Goal: Connect with others: Connect with others

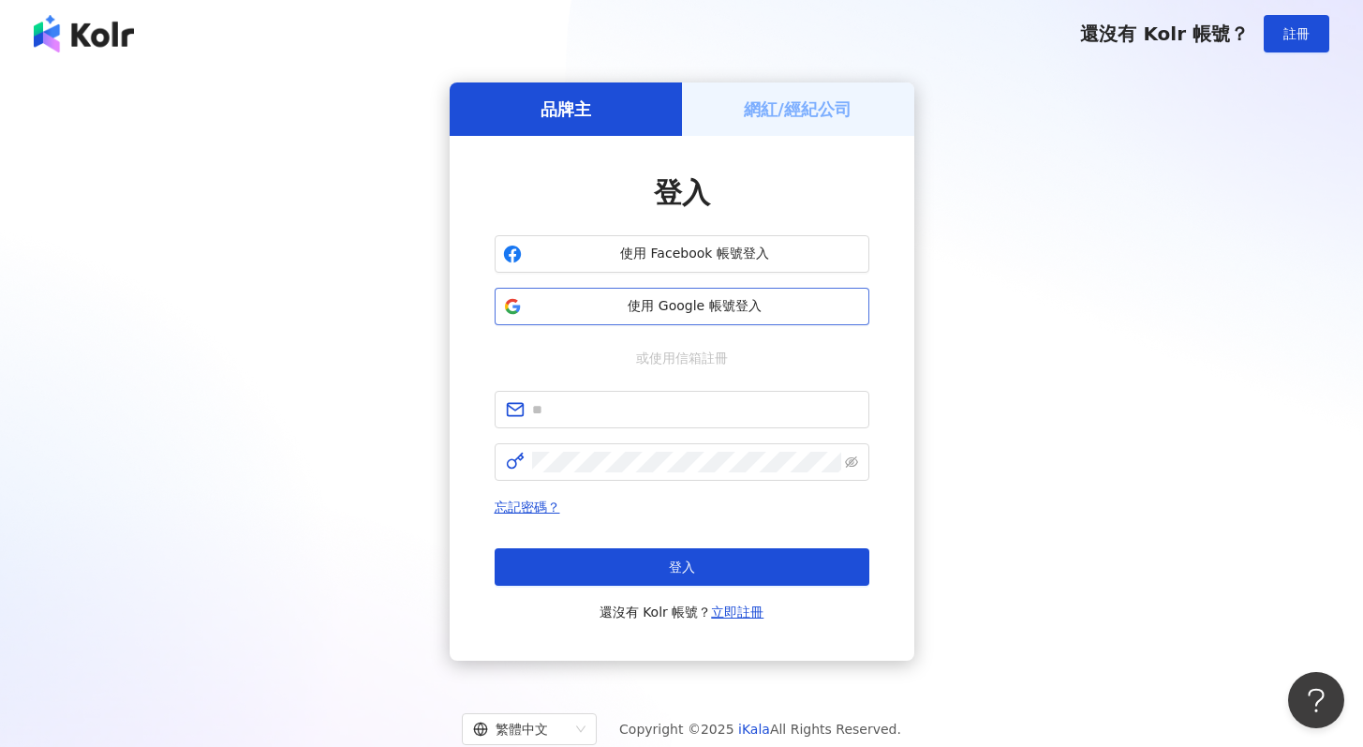
click at [595, 299] on span "使用 Google 帳號登入" at bounding box center [695, 306] width 332 height 19
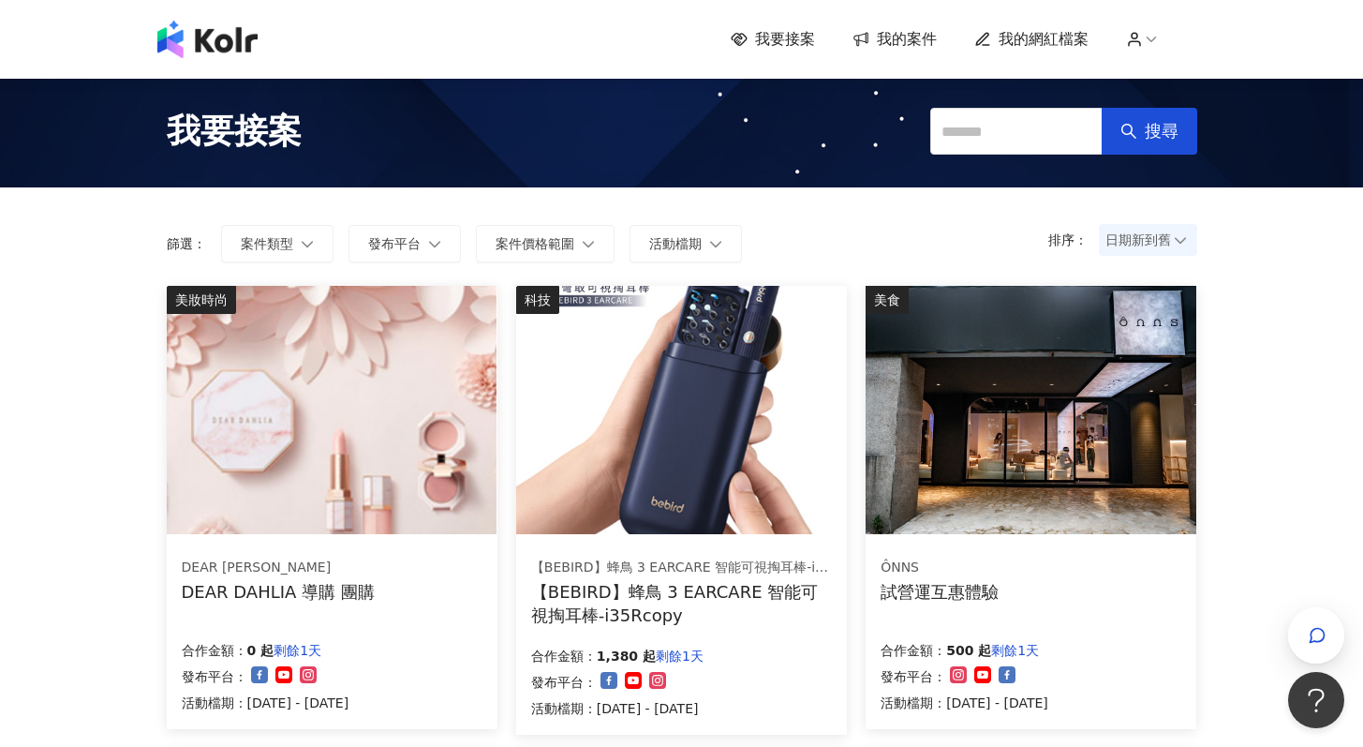
click at [928, 44] on span "我的案件" at bounding box center [907, 39] width 60 height 21
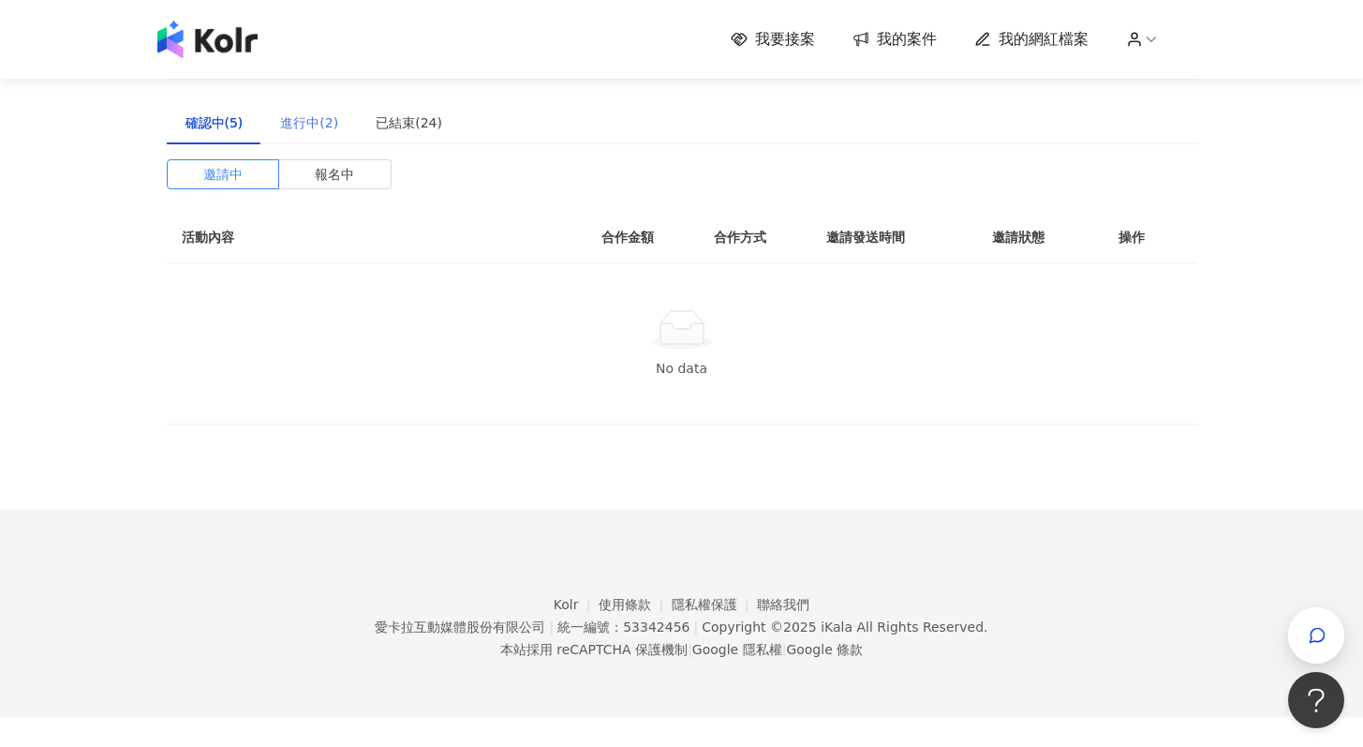
drag, startPoint x: 274, startPoint y: 119, endPoint x: 276, endPoint y: 109, distance: 10.7
click at [275, 114] on div "進行中(2)" at bounding box center [309, 122] width 96 height 43
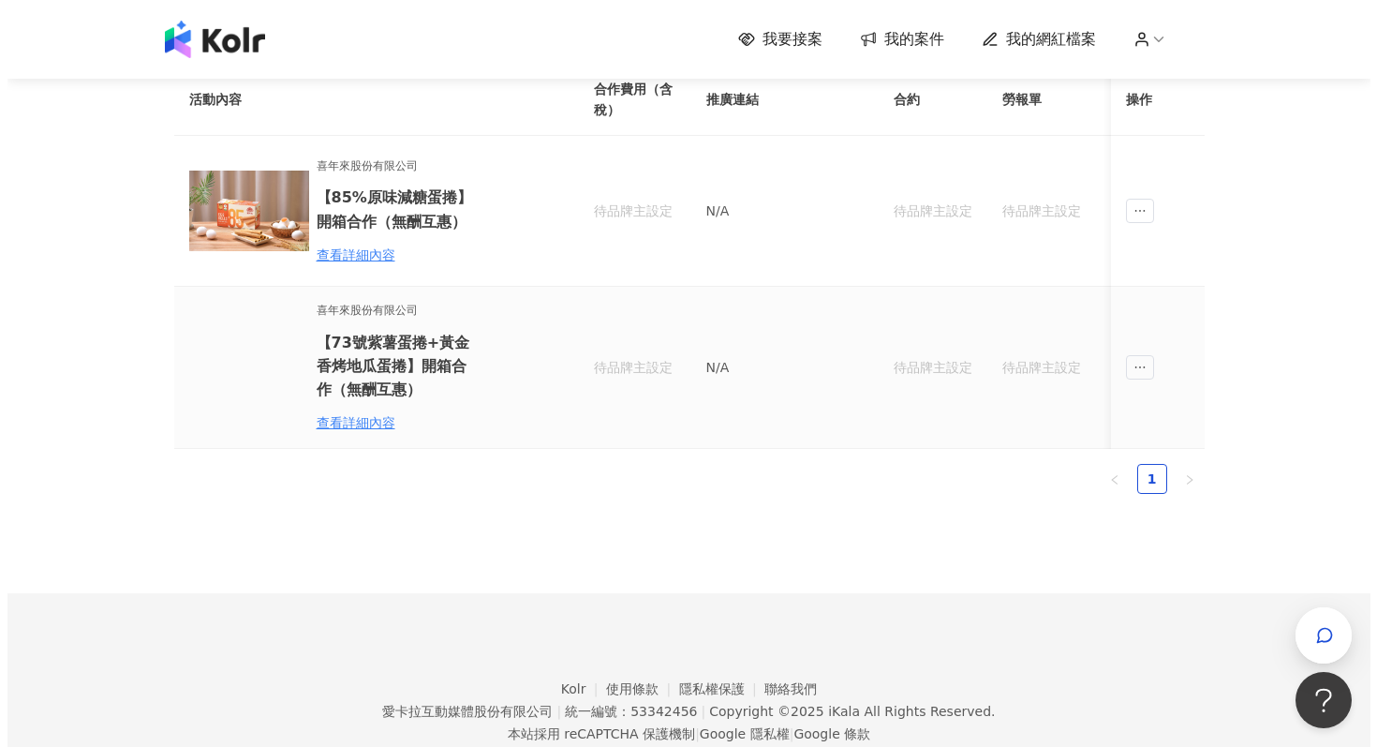
scroll to position [93, 0]
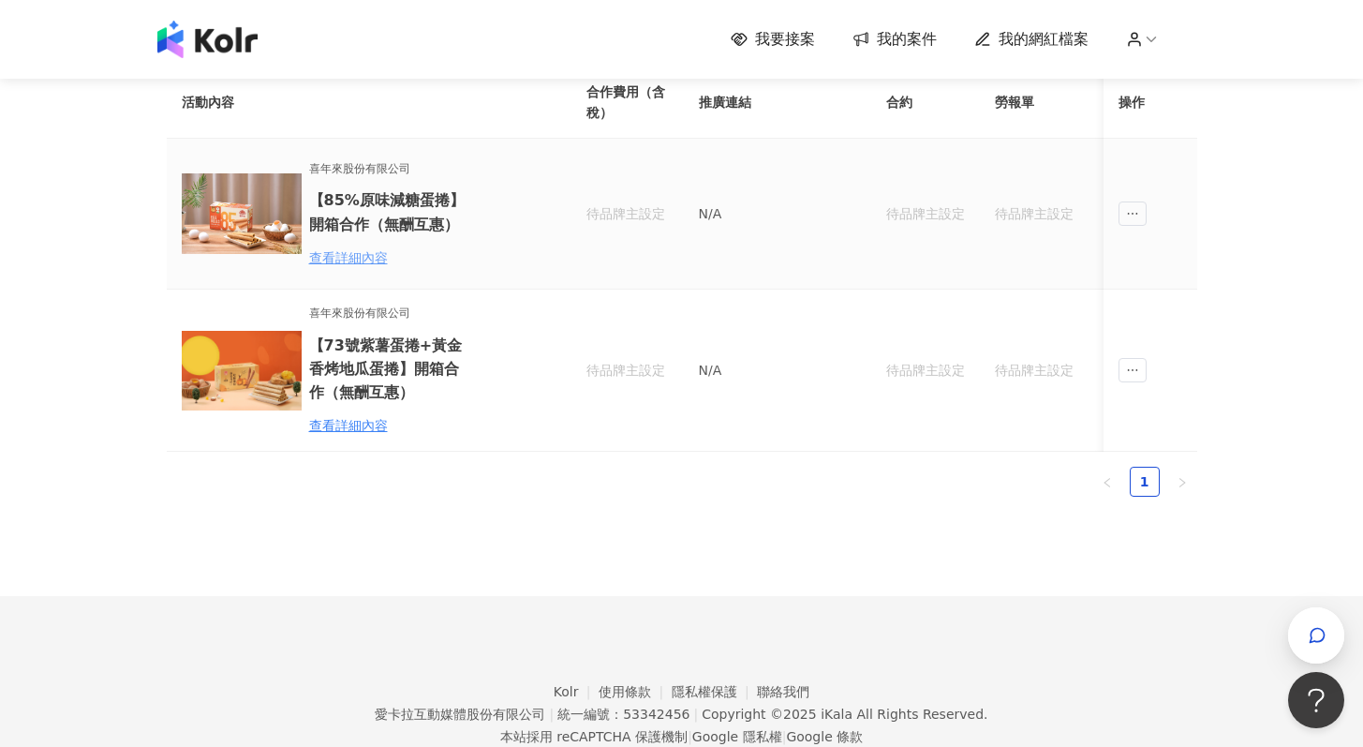
click at [340, 261] on div "查看詳細內容" at bounding box center [391, 257] width 164 height 21
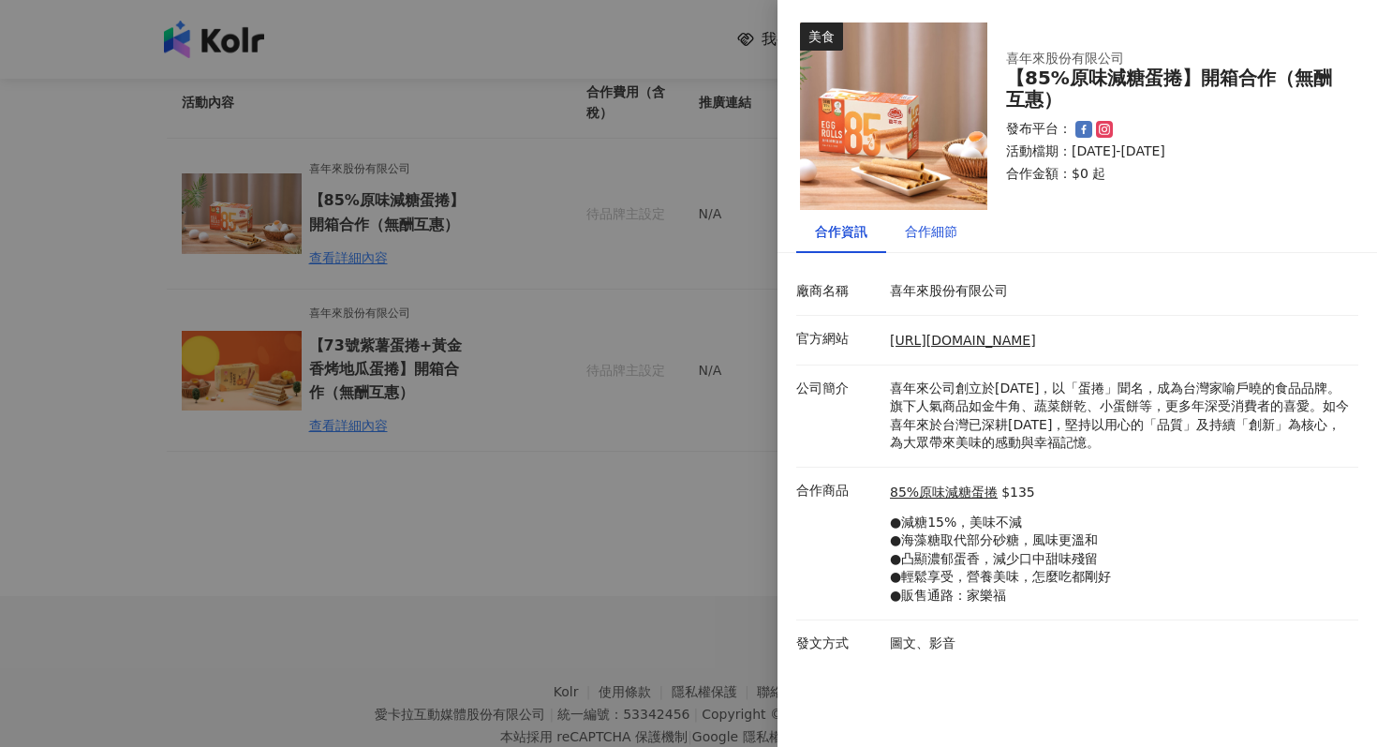
click at [921, 232] on div "合作細節" at bounding box center [931, 231] width 52 height 21
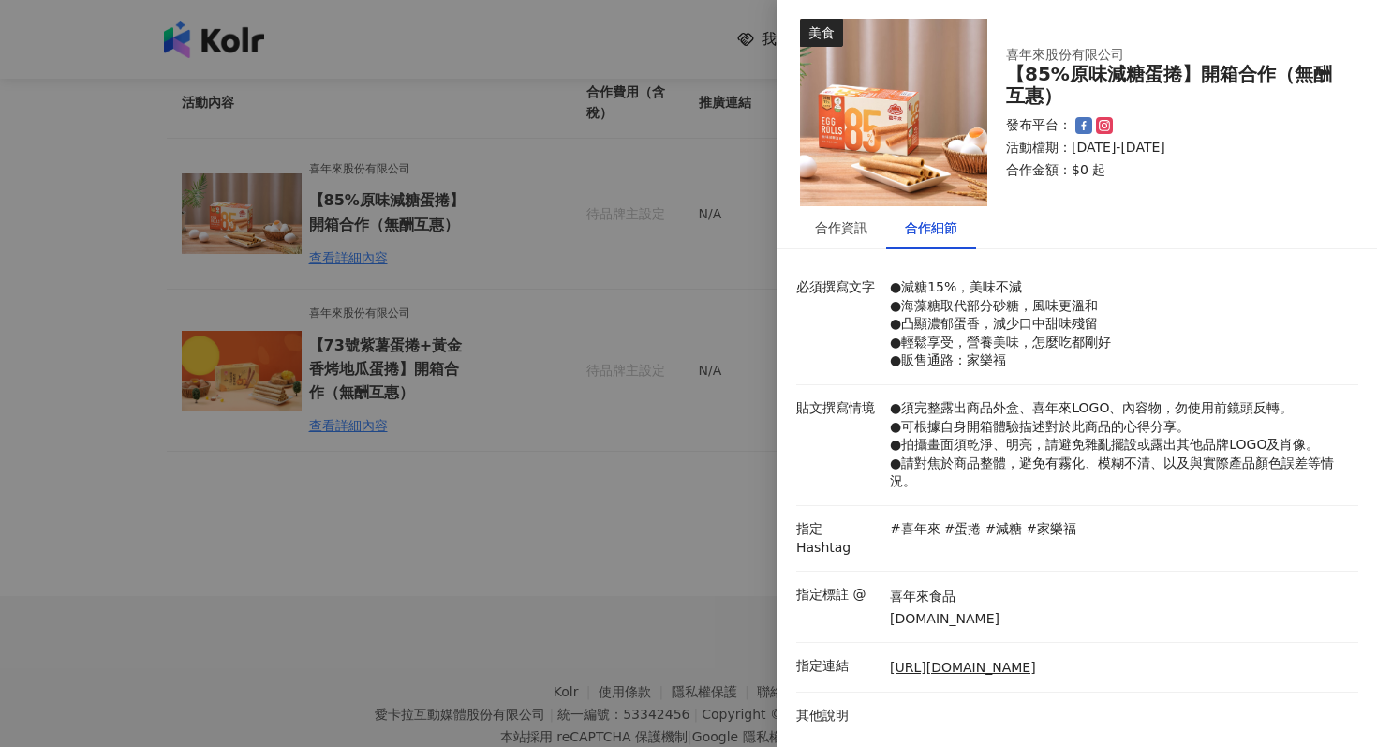
scroll to position [7, 0]
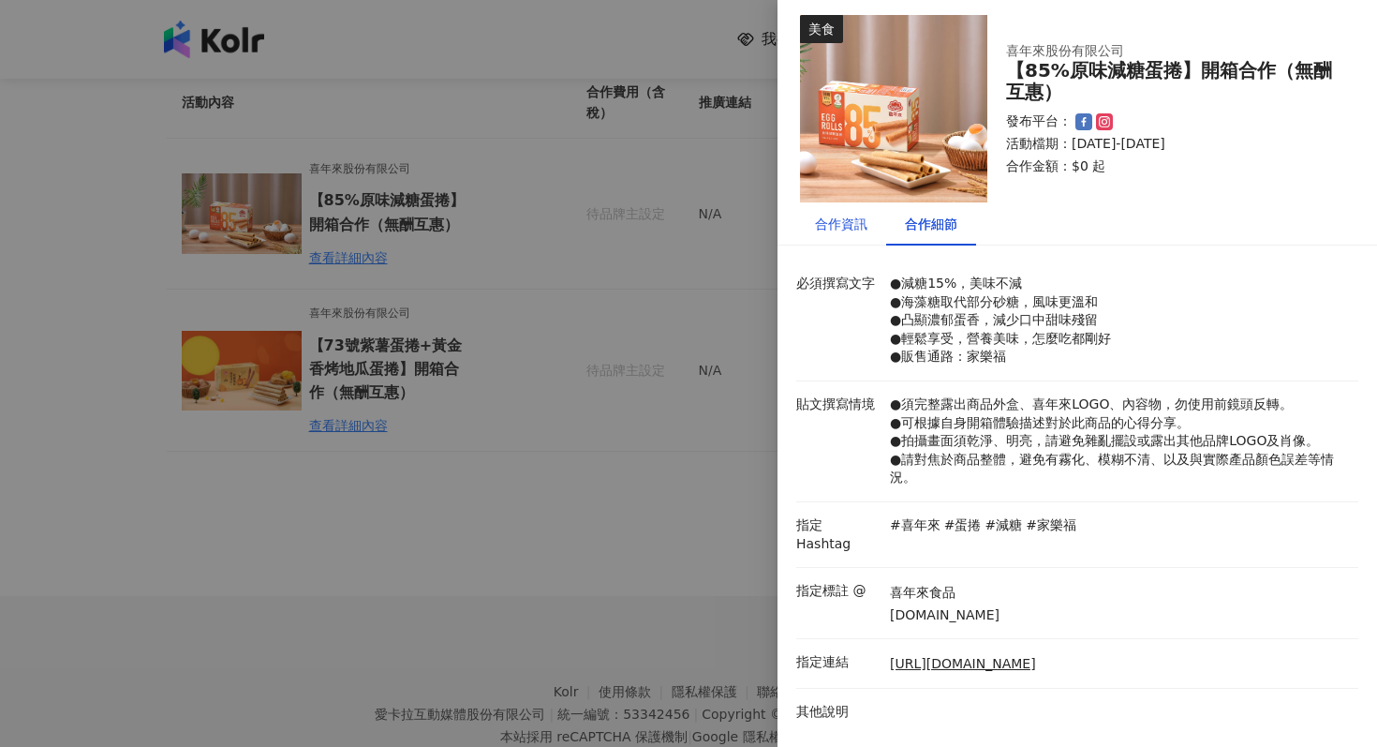
click at [848, 225] on div "合作資訊" at bounding box center [841, 224] width 52 height 21
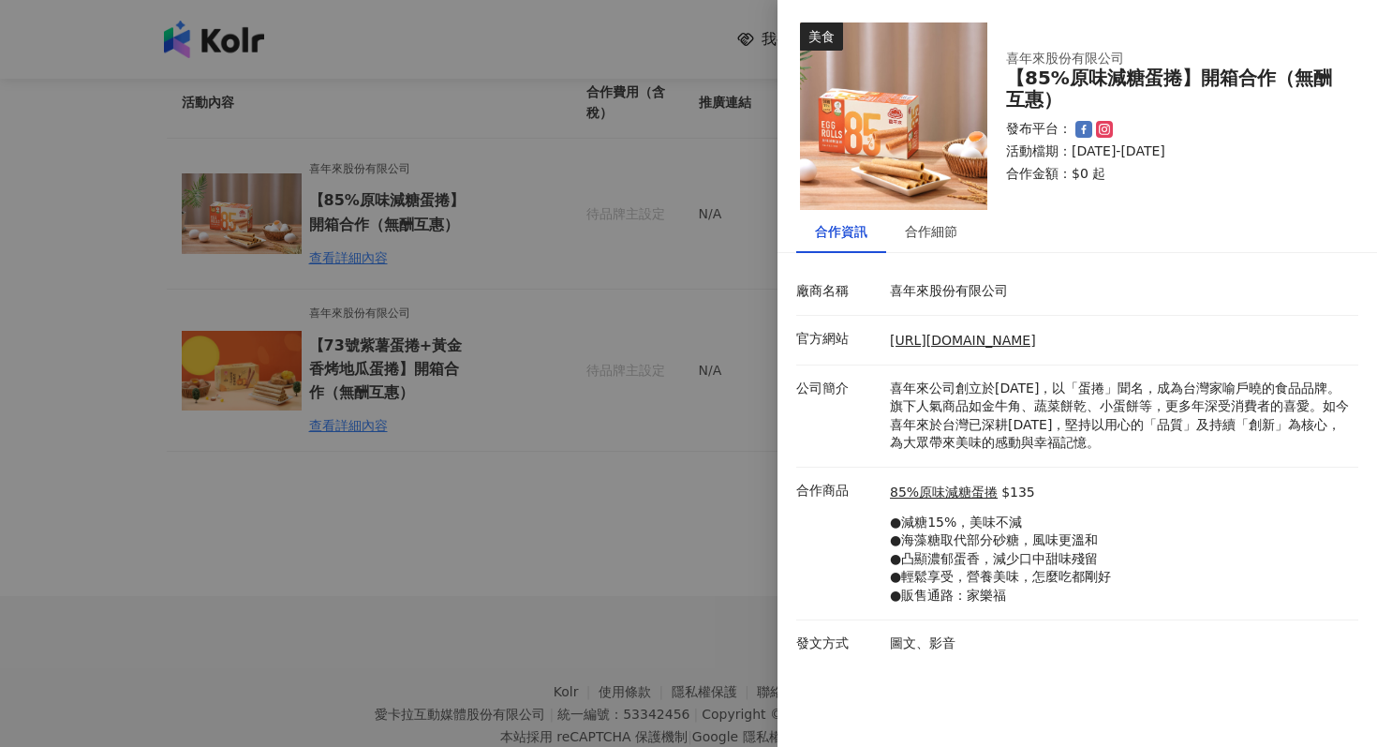
scroll to position [0, 0]
click at [922, 231] on div "合作細節" at bounding box center [931, 231] width 52 height 21
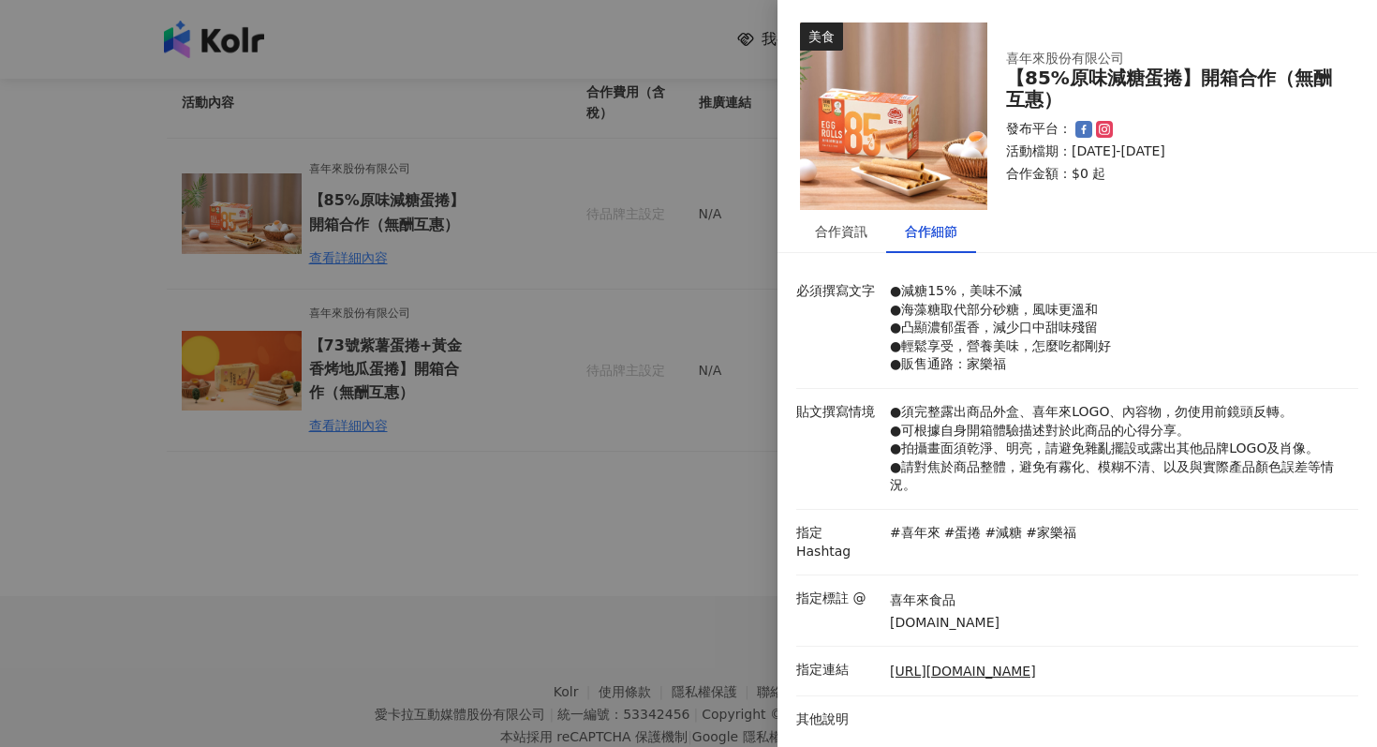
drag, startPoint x: 970, startPoint y: 602, endPoint x: 900, endPoint y: 599, distance: 70.3
click at [900, 599] on div "喜年來食品 [DOMAIN_NAME]" at bounding box center [1120, 610] width 469 height 42
drag, startPoint x: 821, startPoint y: 238, endPoint x: 843, endPoint y: 239, distance: 22.5
click at [822, 238] on div "合作資訊" at bounding box center [841, 231] width 52 height 21
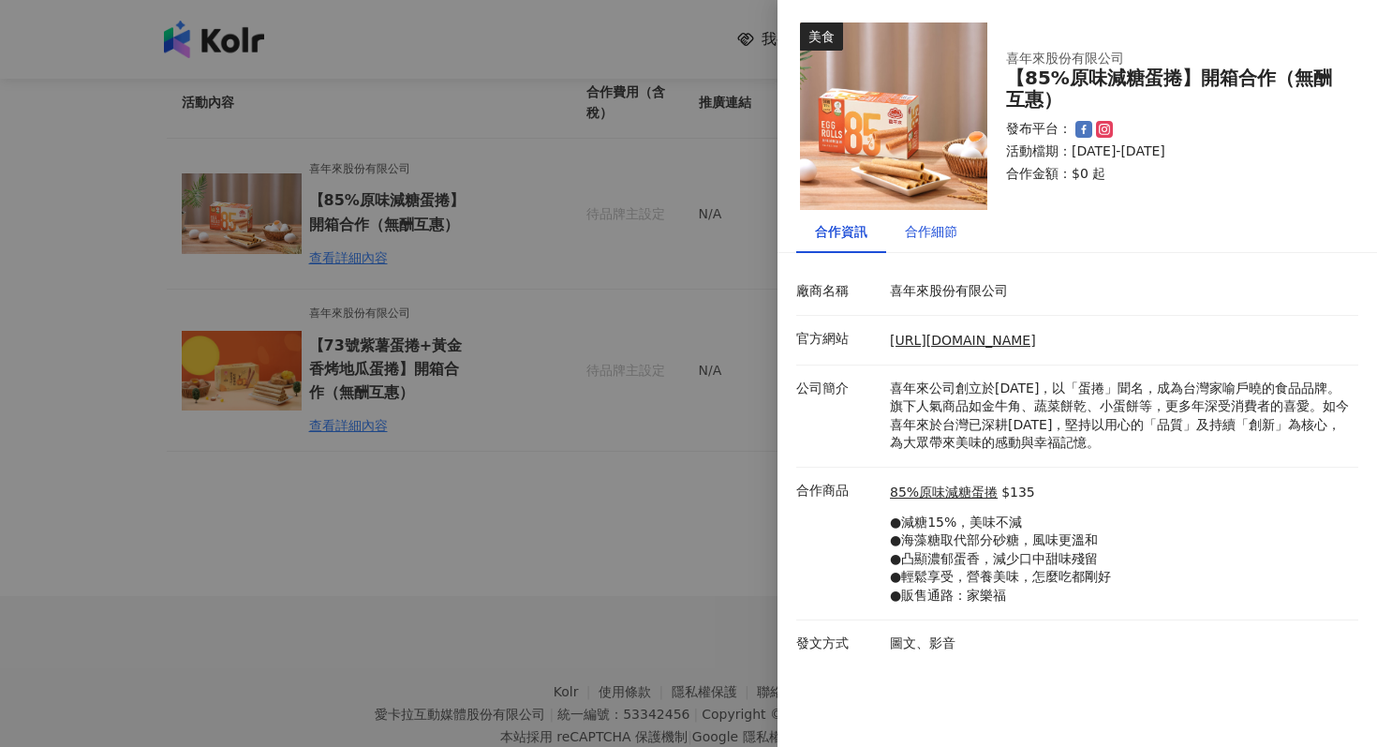
click at [948, 222] on div "合作細節" at bounding box center [931, 231] width 52 height 21
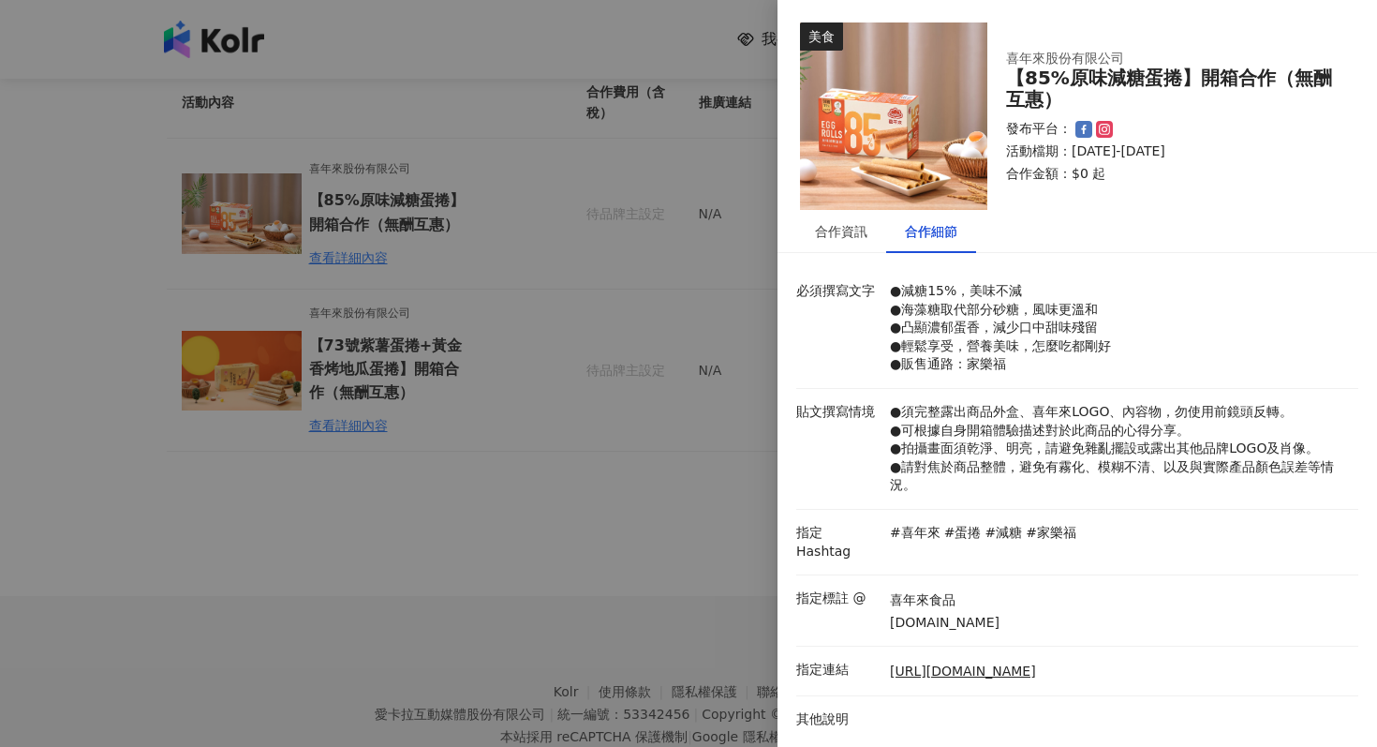
click at [404, 334] on div at bounding box center [688, 373] width 1377 height 747
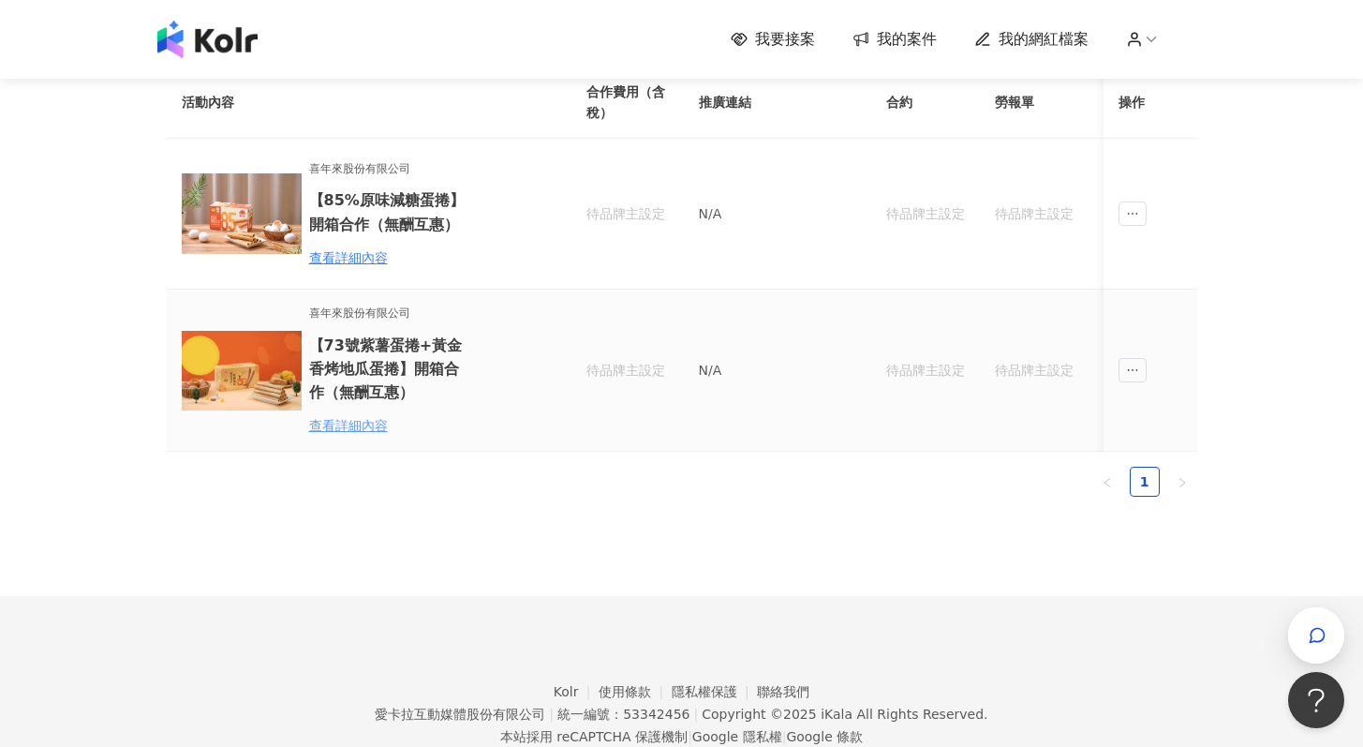
click at [370, 418] on div "查看詳細內容" at bounding box center [391, 425] width 164 height 21
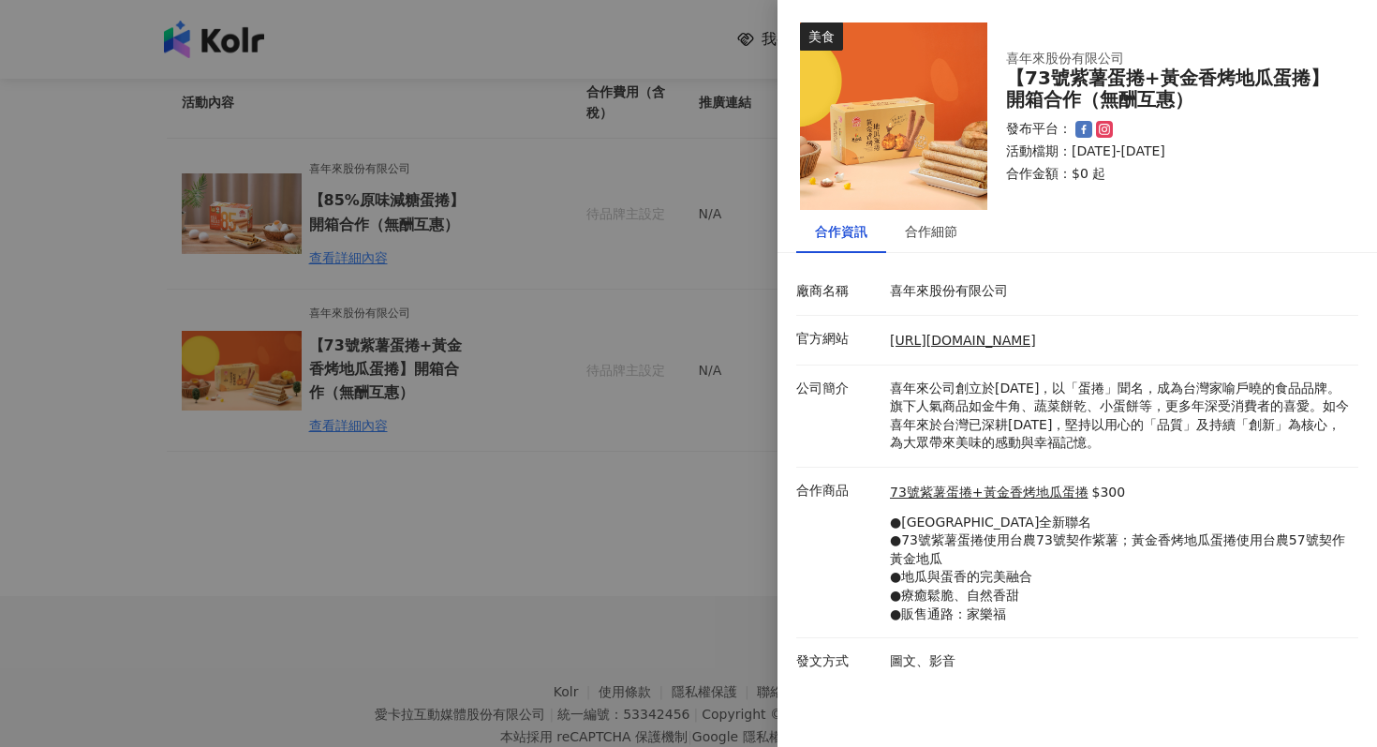
click at [421, 267] on div at bounding box center [688, 373] width 1377 height 747
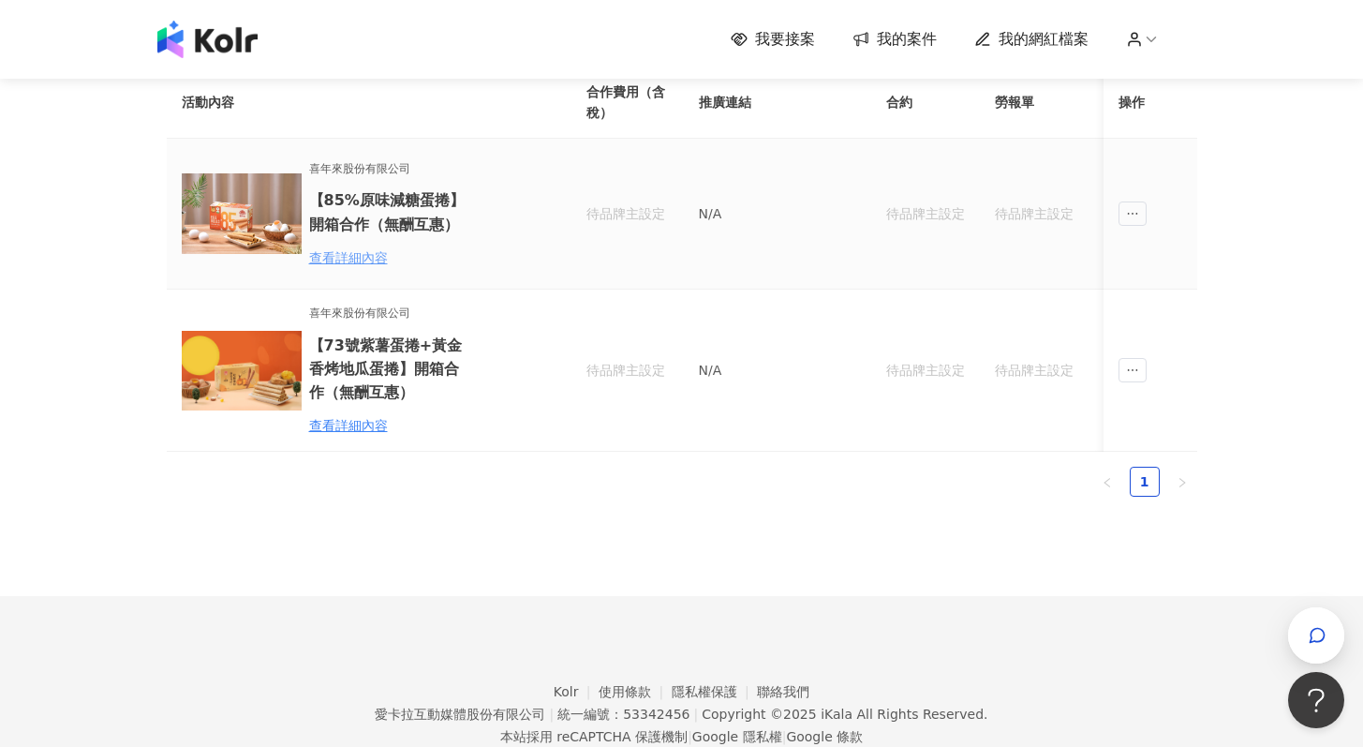
click at [329, 255] on div "查看詳細內容" at bounding box center [391, 257] width 164 height 21
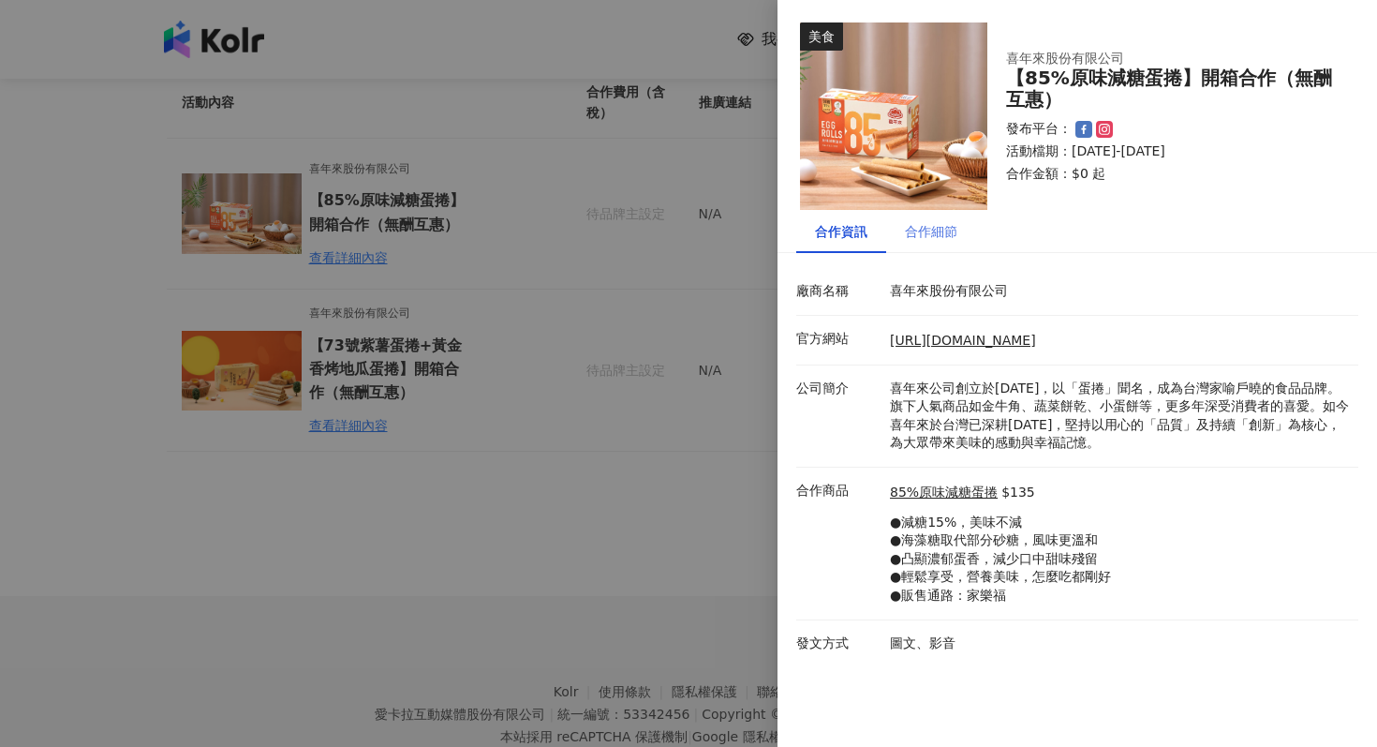
click at [941, 217] on div "合作細節" at bounding box center [931, 231] width 90 height 43
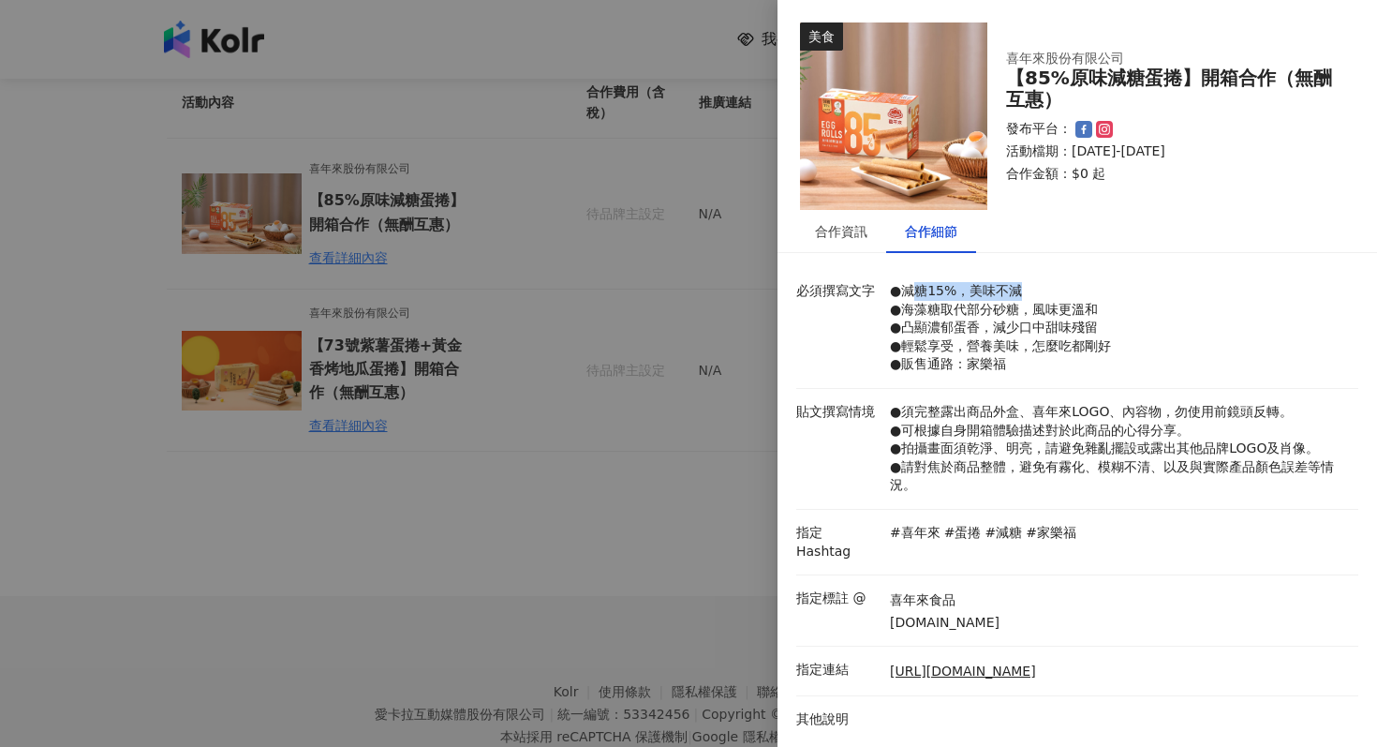
drag, startPoint x: 916, startPoint y: 290, endPoint x: 1109, endPoint y: 291, distance: 193.0
click at [1109, 291] on p "●減糖15%，美味不減 ●海藻糖取代部分砂糖，風味更溫和 ●凸顯濃郁蛋香，減少口中甜味殘留 ●輕鬆享受，營養美味，怎麼吃都剛好 ●販售通路：家樂福" at bounding box center [1119, 328] width 459 height 92
click at [283, 474] on div at bounding box center [688, 373] width 1377 height 747
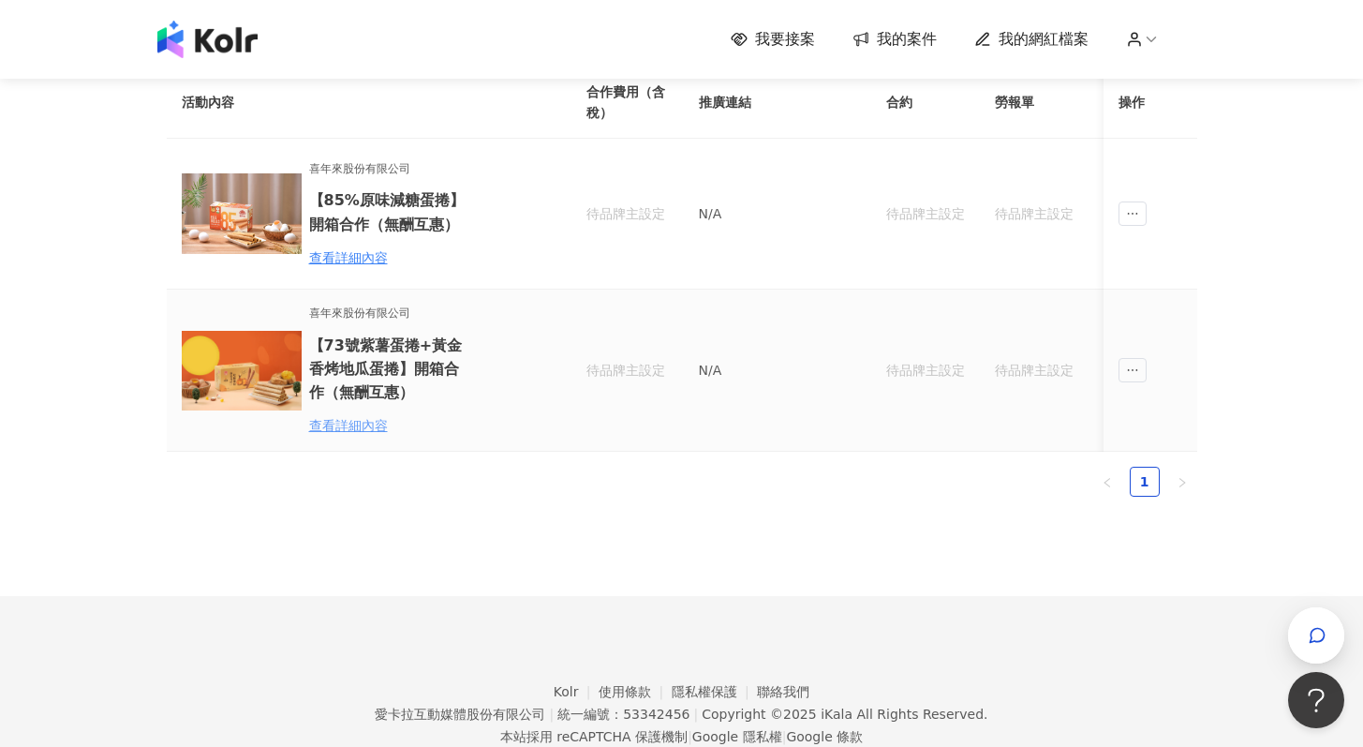
click at [331, 417] on div "查看詳細內容" at bounding box center [391, 425] width 164 height 21
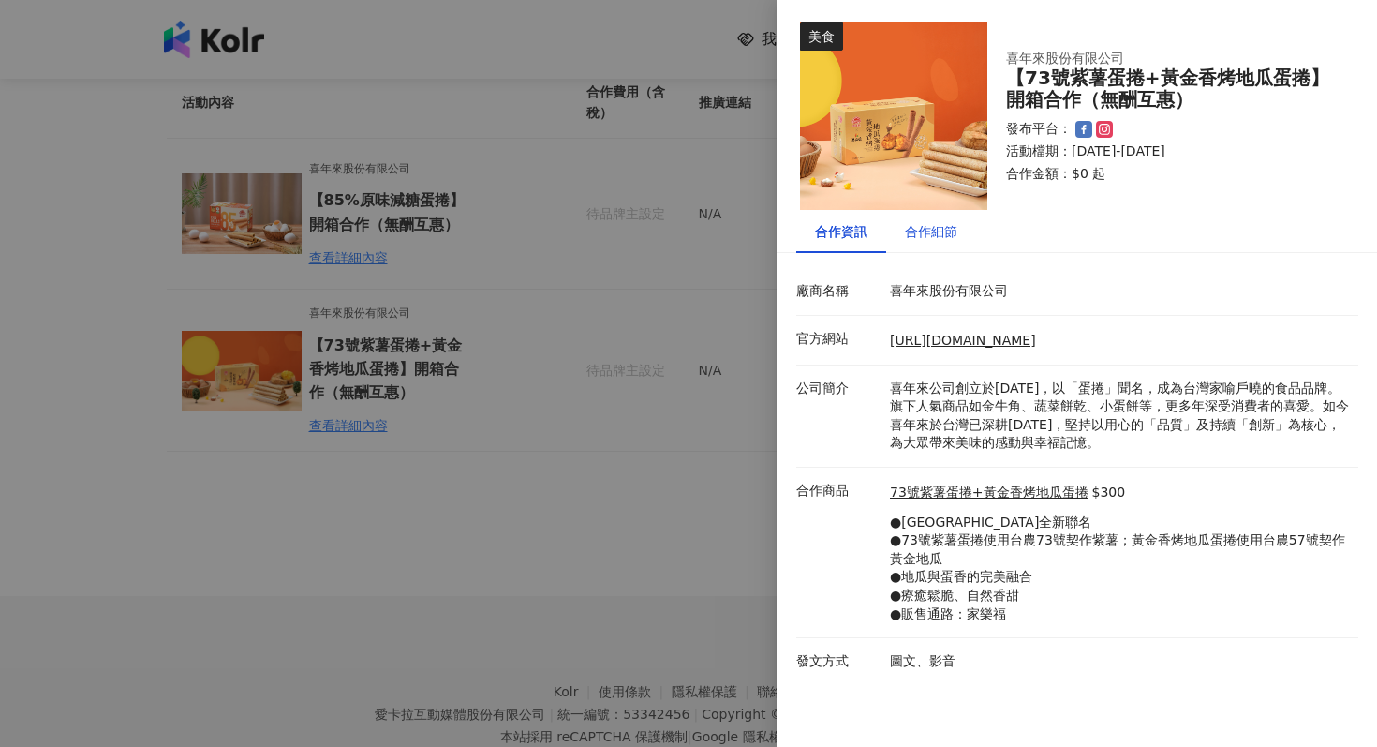
click at [931, 236] on div "合作細節" at bounding box center [931, 231] width 52 height 21
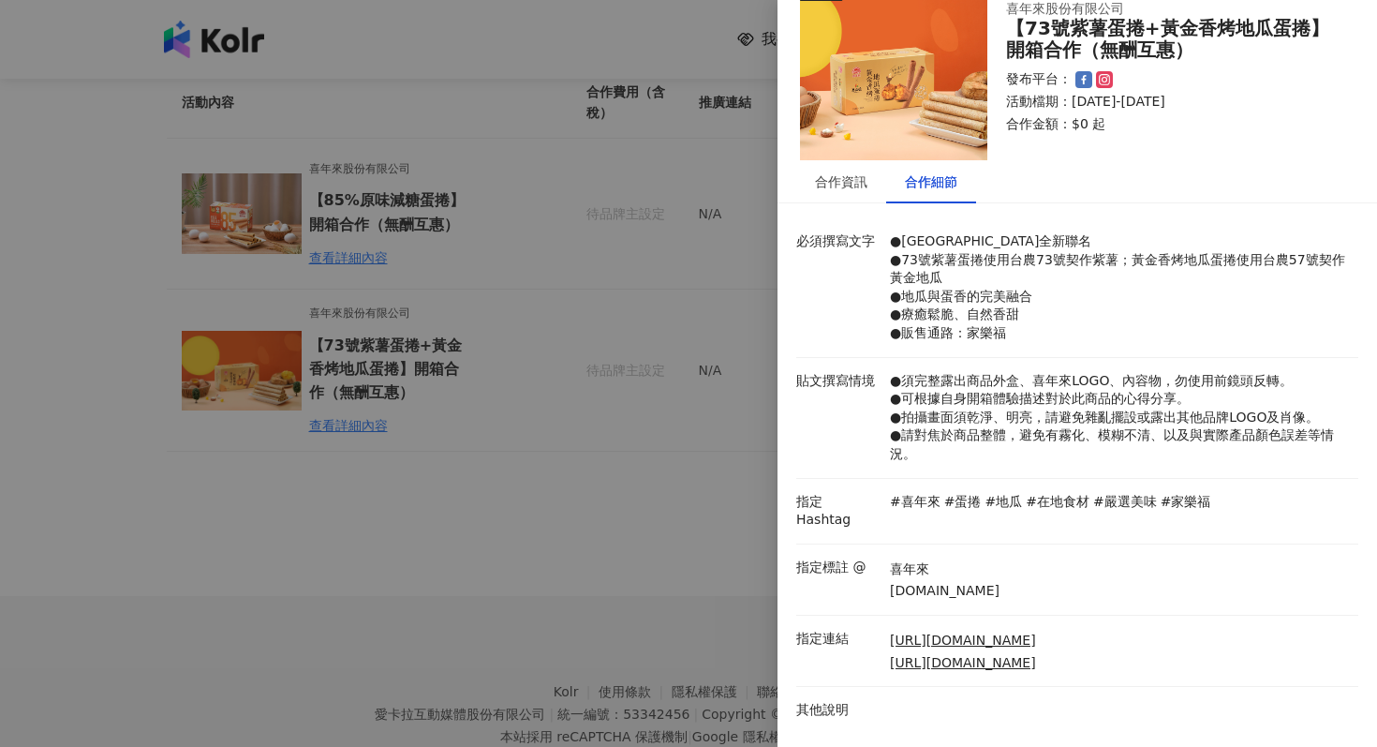
scroll to position [67, 0]
click at [316, 300] on div at bounding box center [688, 373] width 1377 height 747
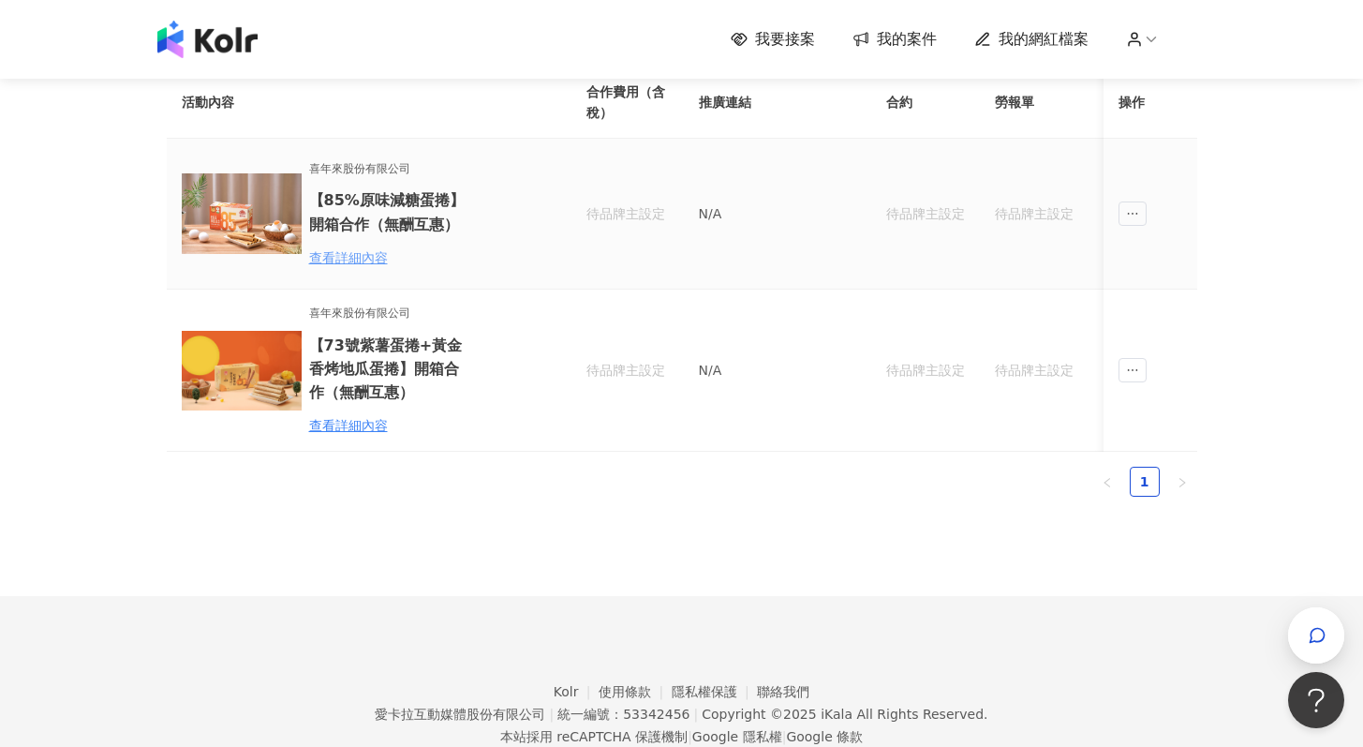
click at [325, 252] on div "查看詳細內容" at bounding box center [391, 257] width 164 height 21
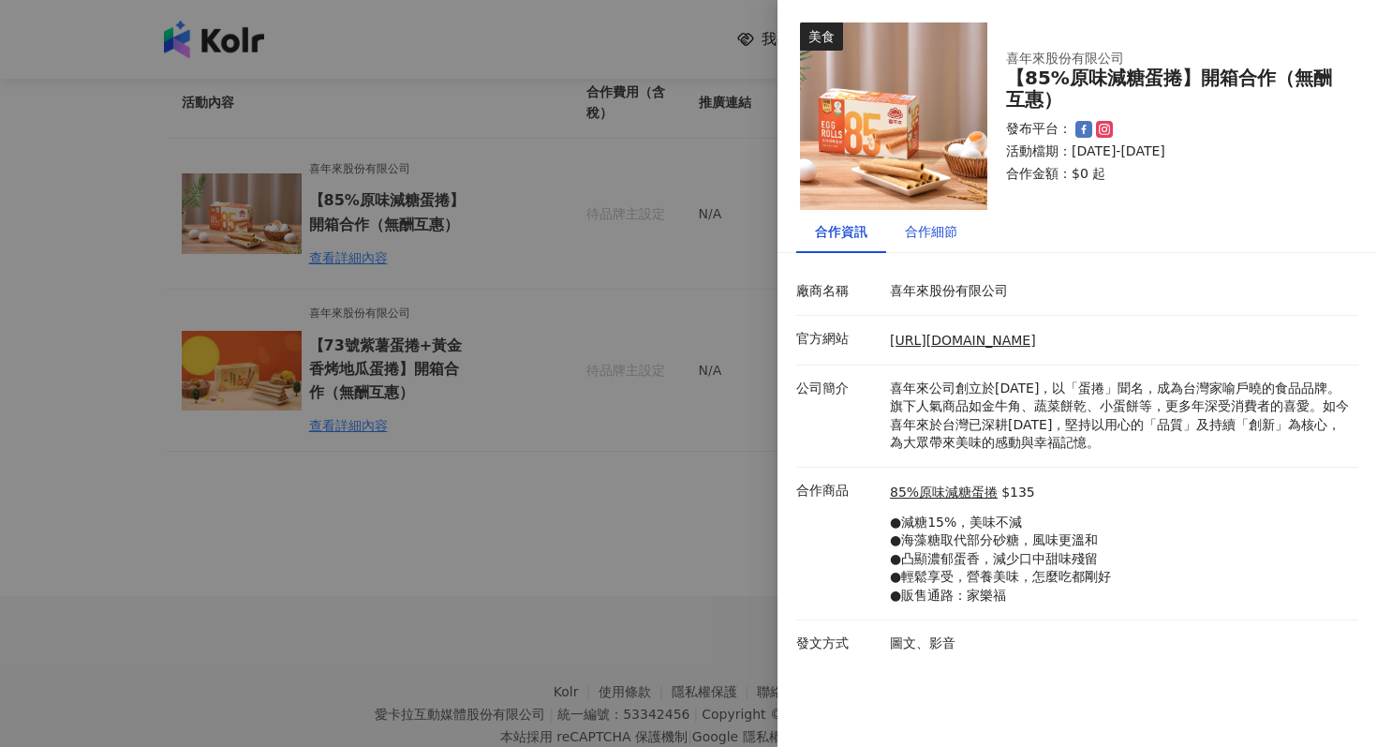
click at [924, 232] on div "合作細節" at bounding box center [931, 231] width 52 height 21
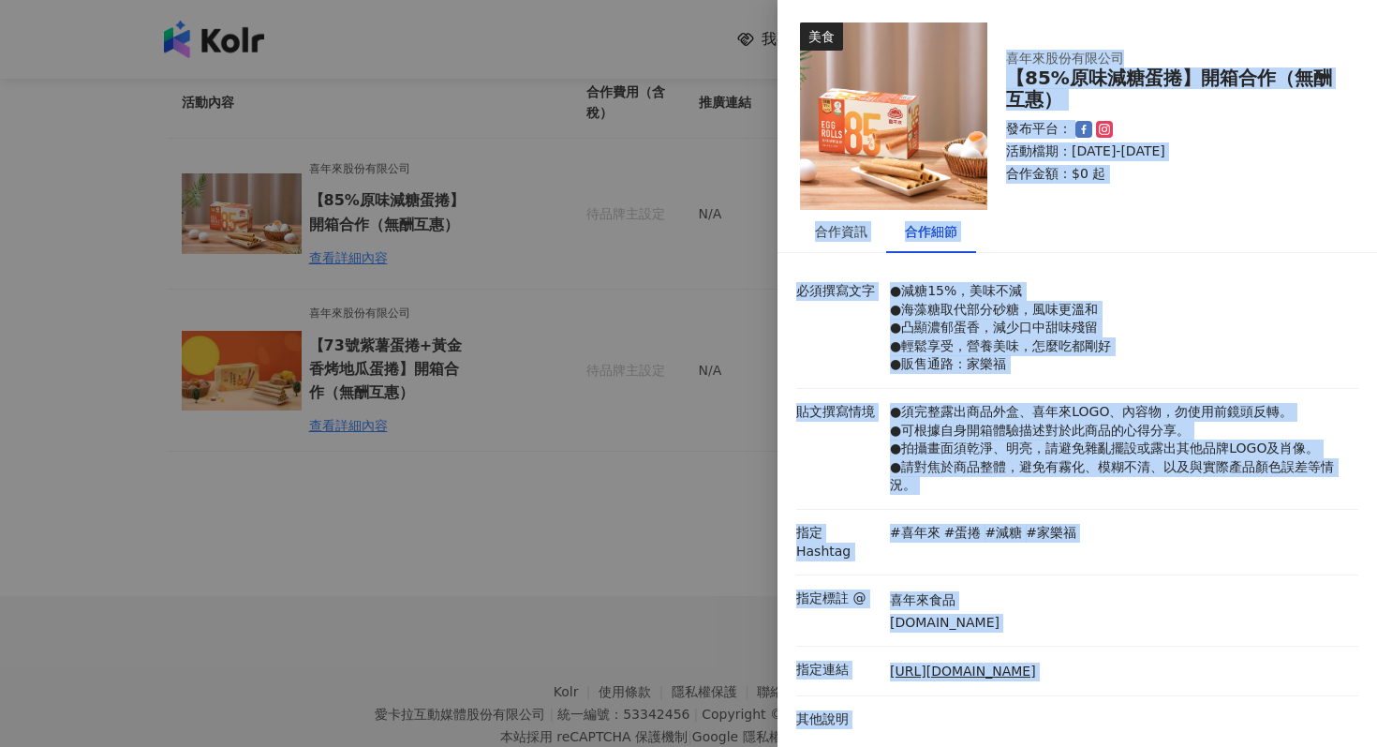
scroll to position [7, 0]
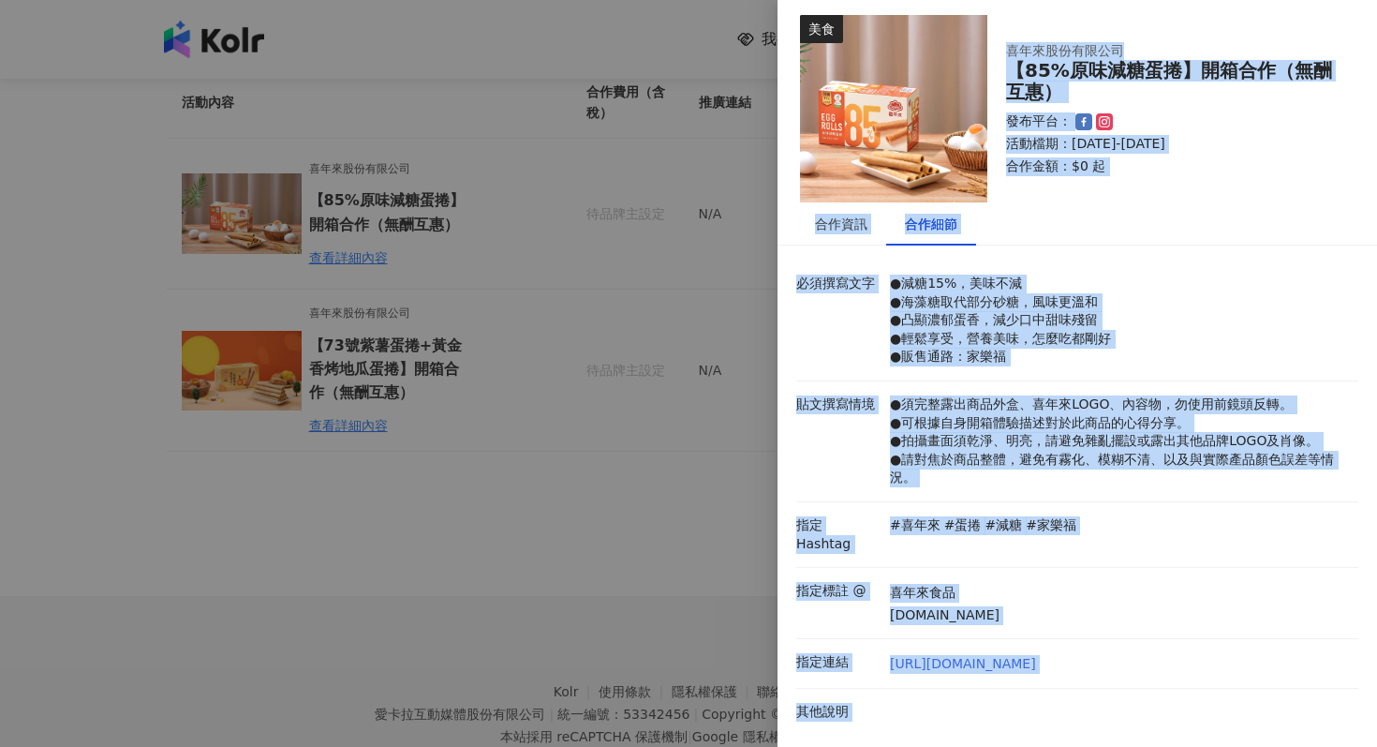
drag, startPoint x: 995, startPoint y: 42, endPoint x: 1146, endPoint y: 662, distance: 637.5
click at [1146, 662] on div "美食 喜年來股份有限公司 【85%原味減糖蛋捲】開箱合作（無酬互惠） 發布平台： 活動檔期：[DATE]-[DATE] 合作金額： $0 起 合作資訊 合作細…" at bounding box center [1078, 373] width 600 height 747
copy div "loremipsu 【52%dolors】amet（cons） adip： elit：3858/5/08-8458/1/47 sedd： $6 e temp …"
click at [1118, 309] on p "●減糖15%，美味不減 ●海藻糖取代部分砂糖，風味更溫和 ●凸顯濃郁蛋香，減少口中甜味殘留 ●輕鬆享受，營養美味，怎麼吃都剛好 ●販售通路：家樂福" at bounding box center [1119, 321] width 459 height 92
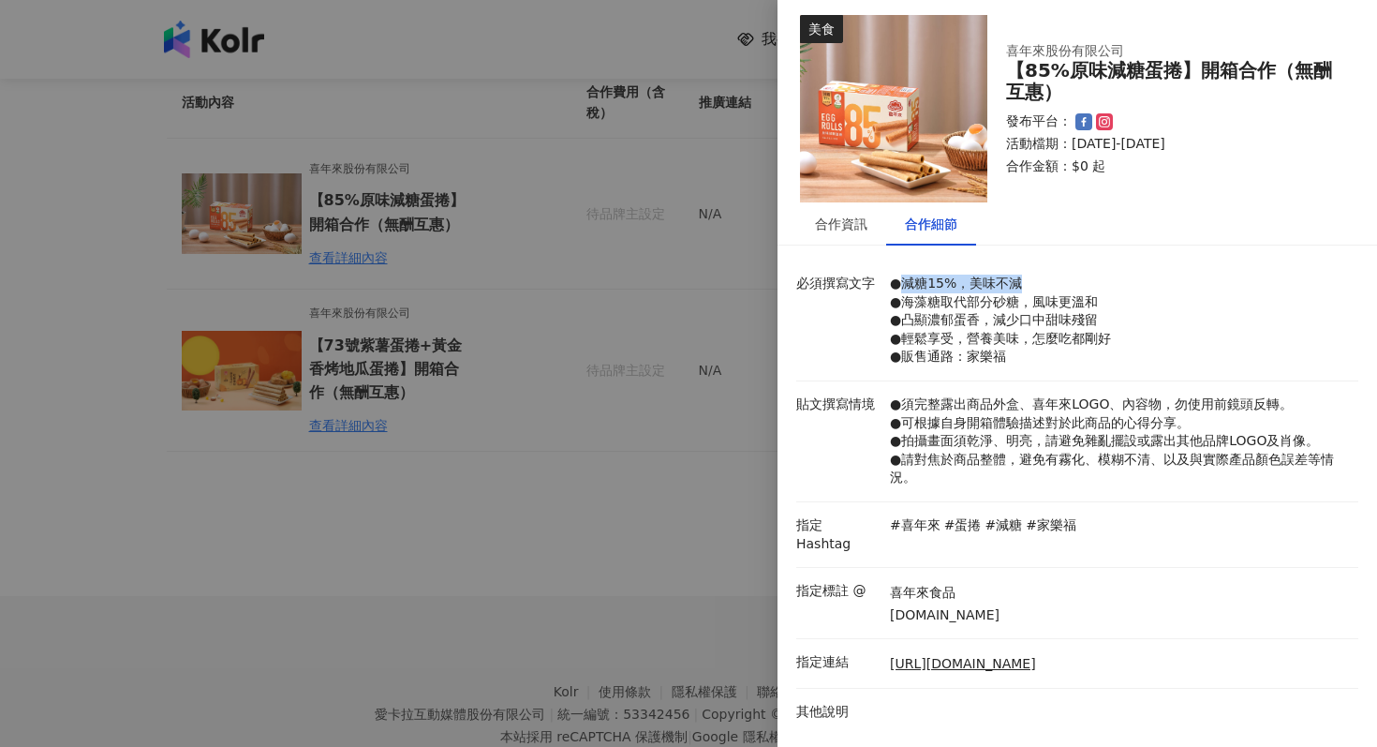
drag, startPoint x: 906, startPoint y: 283, endPoint x: 1013, endPoint y: 286, distance: 106.9
click at [1013, 286] on p "●減糖15%，美味不減 ●海藻糖取代部分砂糖，風味更溫和 ●凸顯濃郁蛋香，減少口中甜味殘留 ●輕鬆享受，營養美味，怎麼吃都剛好 ●販售通路：家樂福" at bounding box center [1119, 321] width 459 height 92
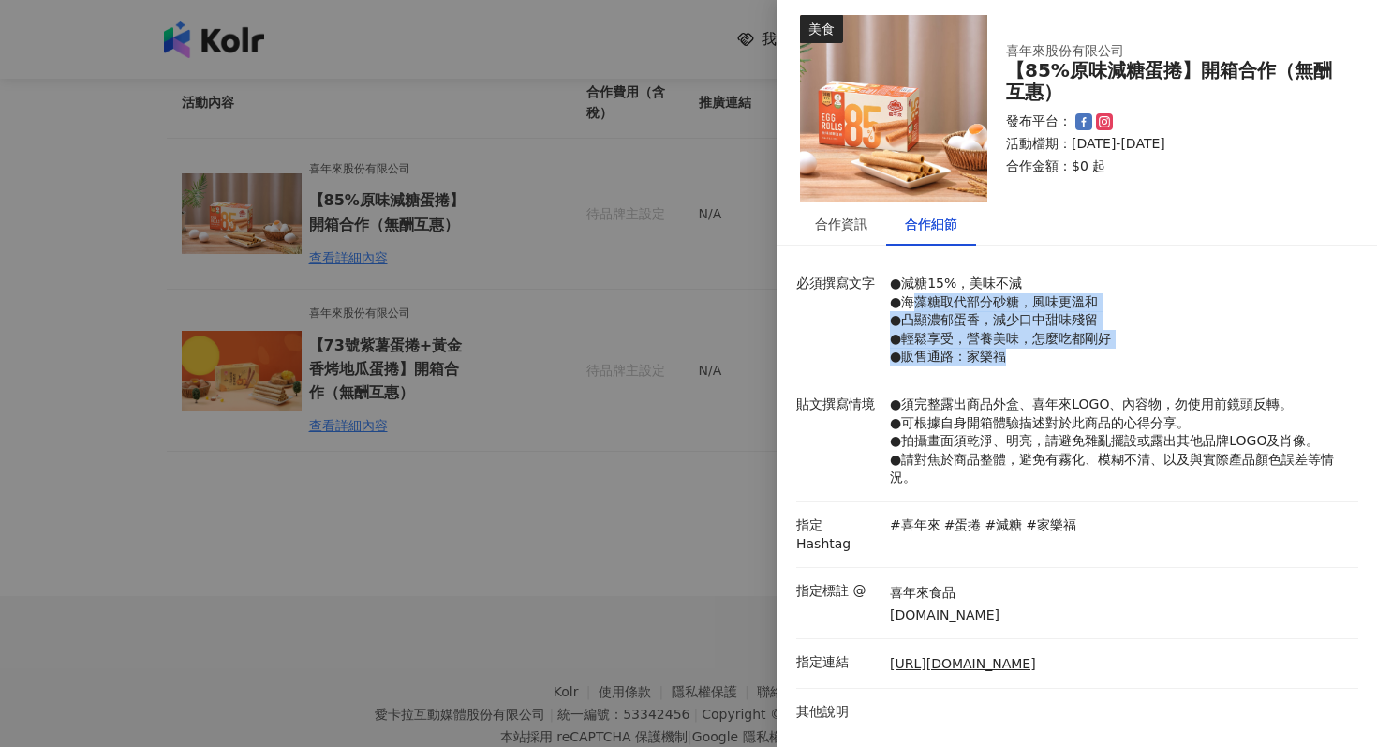
drag, startPoint x: 947, startPoint y: 299, endPoint x: 1021, endPoint y: 357, distance: 94.1
click at [1021, 357] on p "●減糖15%，美味不減 ●海藻糖取代部分砂糖，風味更溫和 ●凸顯濃郁蛋香，減少口中甜味殘留 ●輕鬆享受，營養美味，怎麼吃都剛好 ●販售通路：家樂福" at bounding box center [1119, 321] width 459 height 92
click at [1046, 316] on p "●減糖15%，美味不減 ●海藻糖取代部分砂糖，風味更溫和 ●凸顯濃郁蛋香，減少口中甜味殘留 ●輕鬆享受，營養美味，怎麼吃都剛好 ●販售通路：家樂福" at bounding box center [1119, 321] width 459 height 92
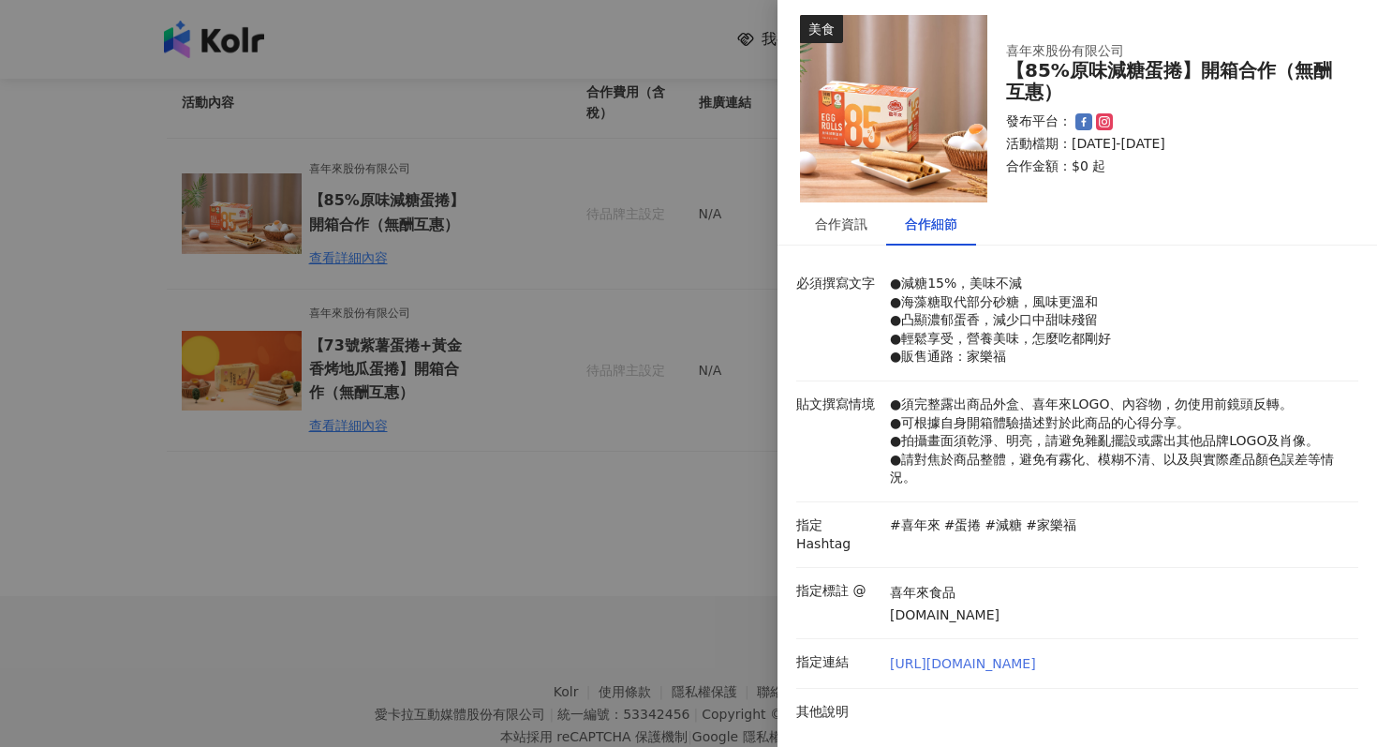
click at [990, 655] on link "[URL][DOMAIN_NAME]" at bounding box center [963, 664] width 146 height 19
click at [975, 655] on link "[URL][DOMAIN_NAME]" at bounding box center [963, 664] width 146 height 19
click at [529, 421] on div at bounding box center [688, 373] width 1377 height 747
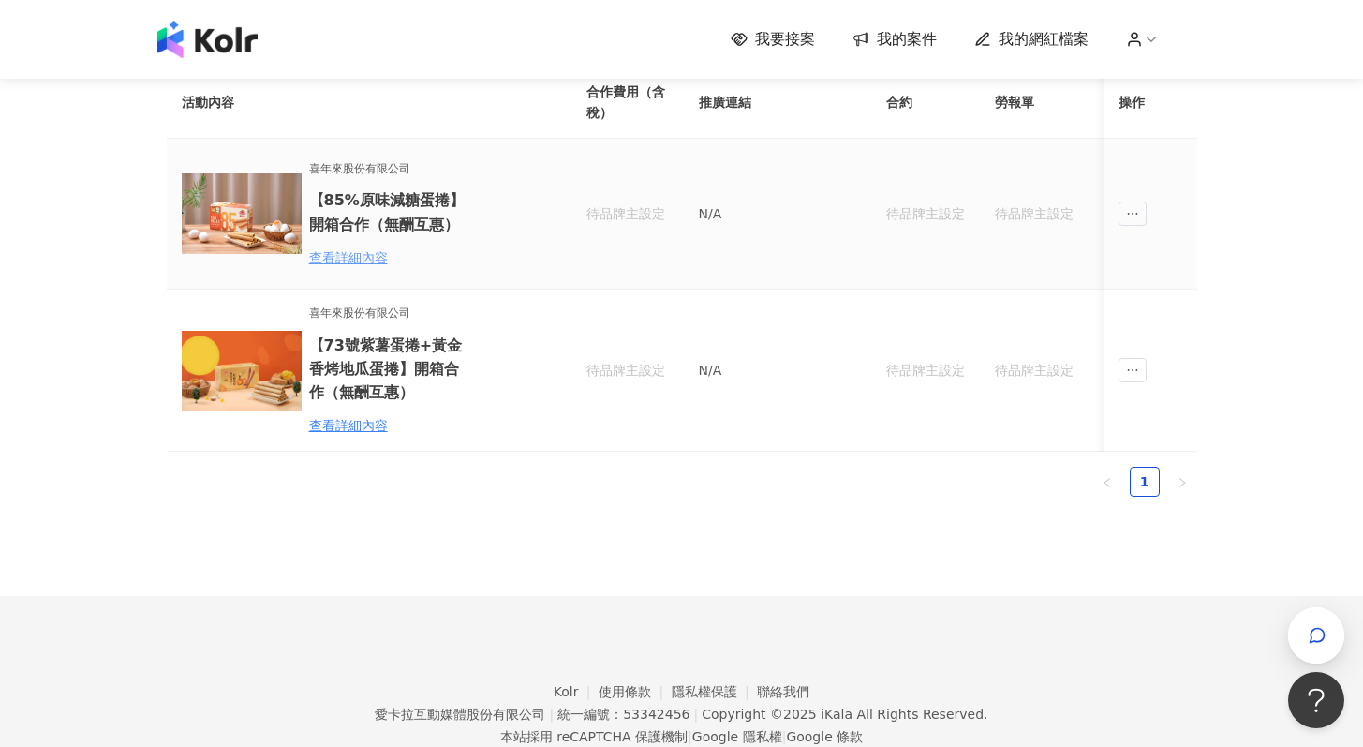
click at [360, 255] on div "查看詳細內容" at bounding box center [391, 257] width 164 height 21
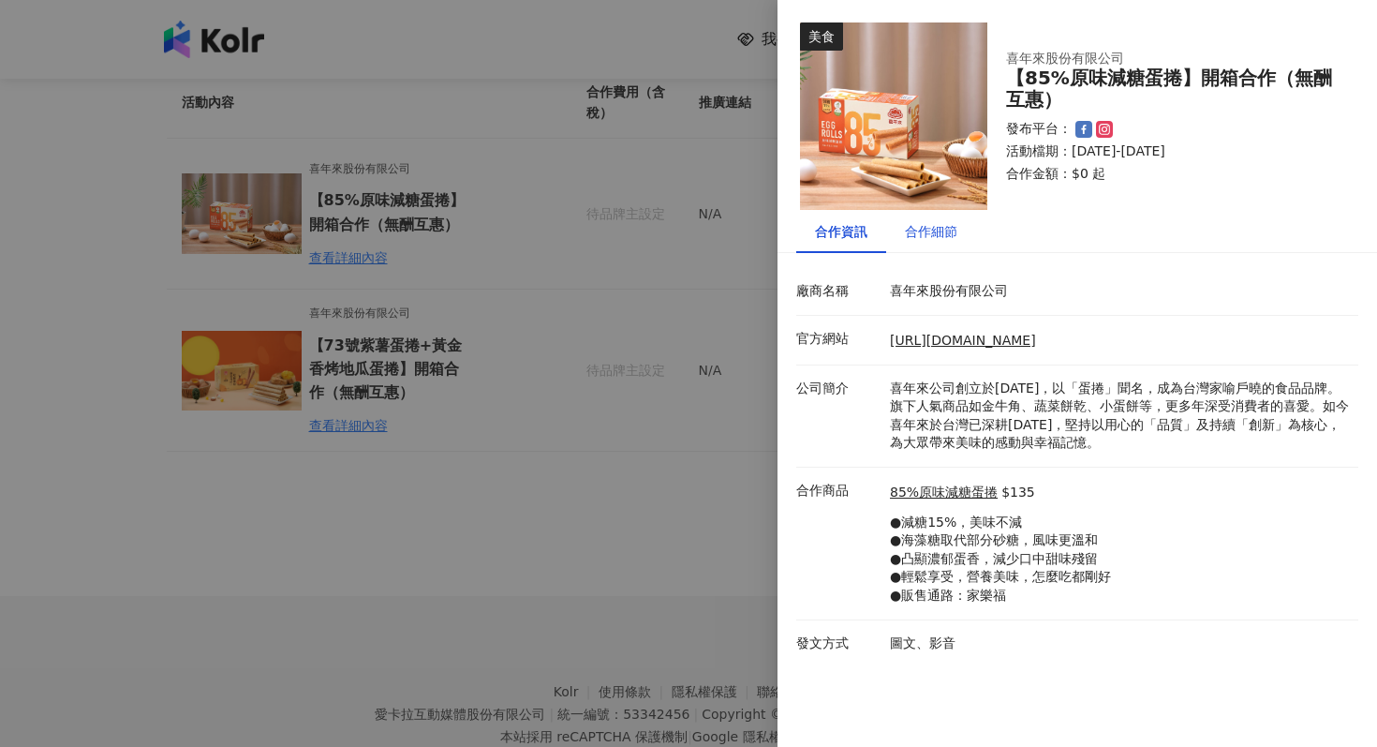
click at [940, 221] on div "合作細節" at bounding box center [931, 231] width 52 height 21
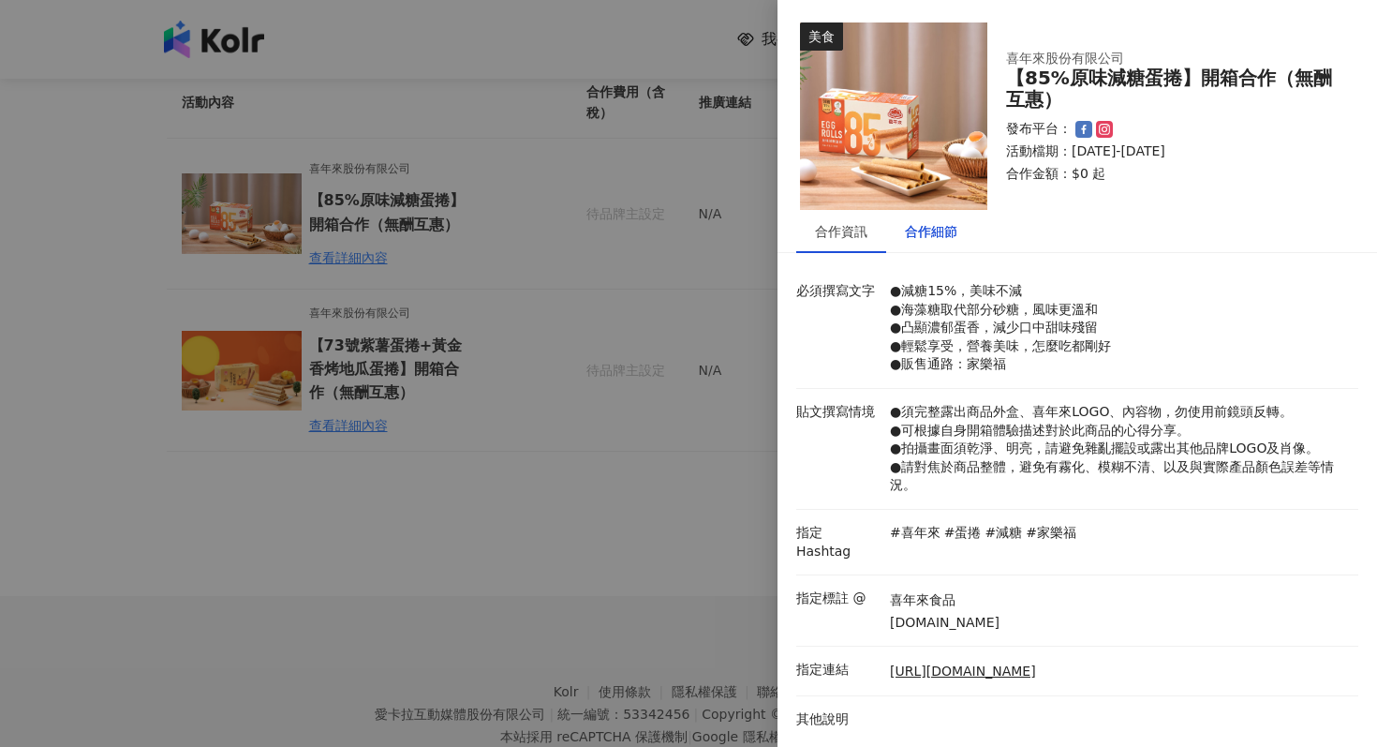
drag, startPoint x: 469, startPoint y: 452, endPoint x: 482, endPoint y: 443, distance: 15.6
click at [479, 446] on div at bounding box center [688, 373] width 1377 height 747
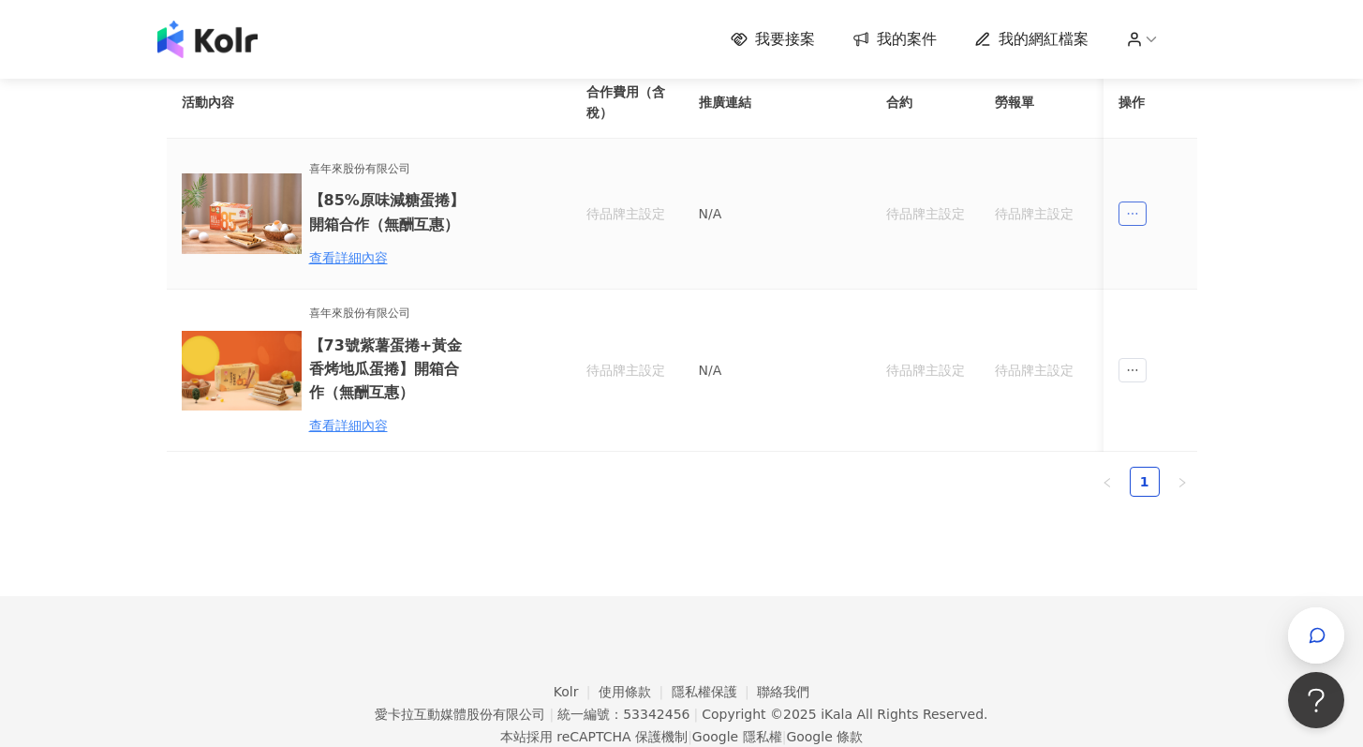
drag, startPoint x: 1112, startPoint y: 211, endPoint x: 1124, endPoint y: 211, distance: 11.2
click at [1112, 211] on td at bounding box center [1151, 214] width 94 height 151
click at [1132, 209] on icon "ellipsis" at bounding box center [1132, 213] width 13 height 13
click at [1191, 301] on div "傳訊" at bounding box center [1167, 298] width 66 height 21
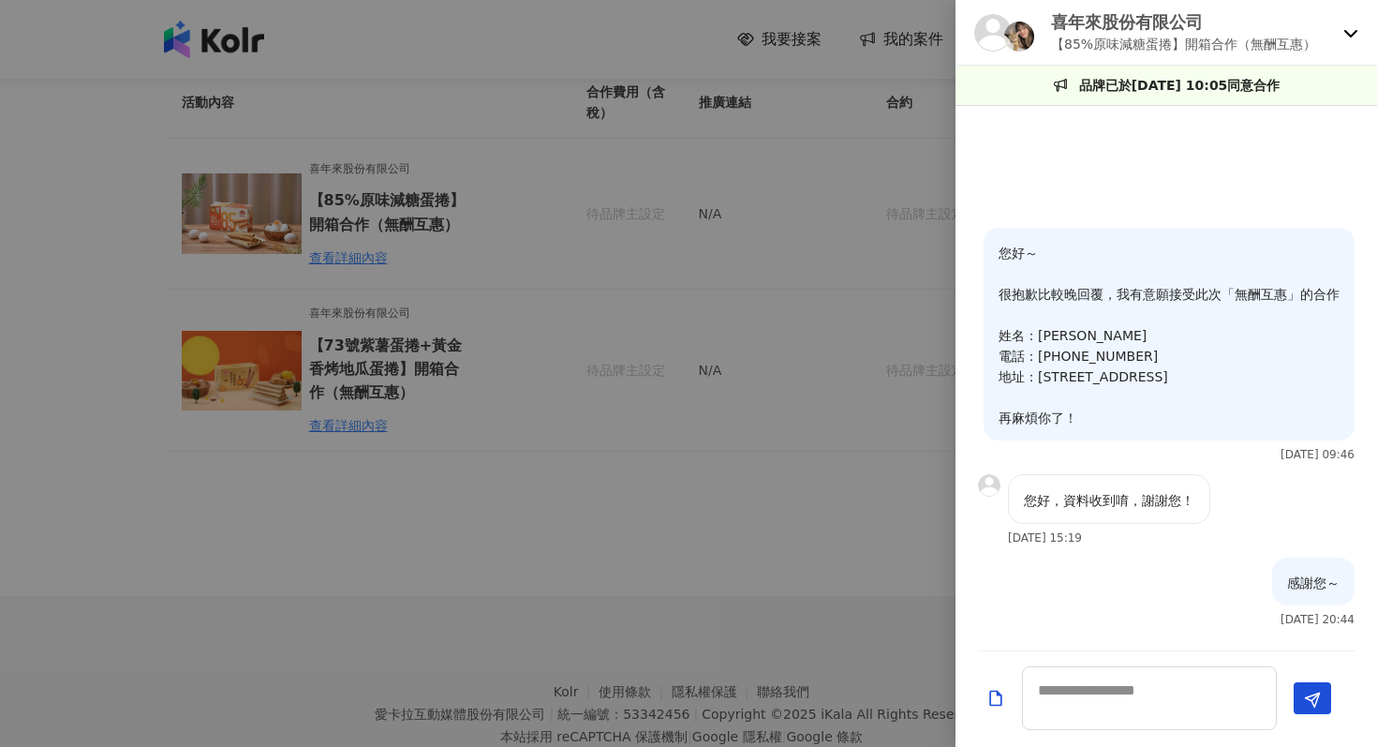
click at [1190, 468] on div "您好～ 很抱歉比較晚回覆，我有意願接受此次「無酬互惠」的合作 姓名：[PERSON_NAME] 電話：[PHONE_NUMBER] 地址：[STREET_AD…" at bounding box center [1169, 351] width 371 height 246
click at [1181, 677] on textarea at bounding box center [1149, 698] width 255 height 64
click at [1166, 681] on textarea at bounding box center [1149, 698] width 255 height 64
type textarea "*"
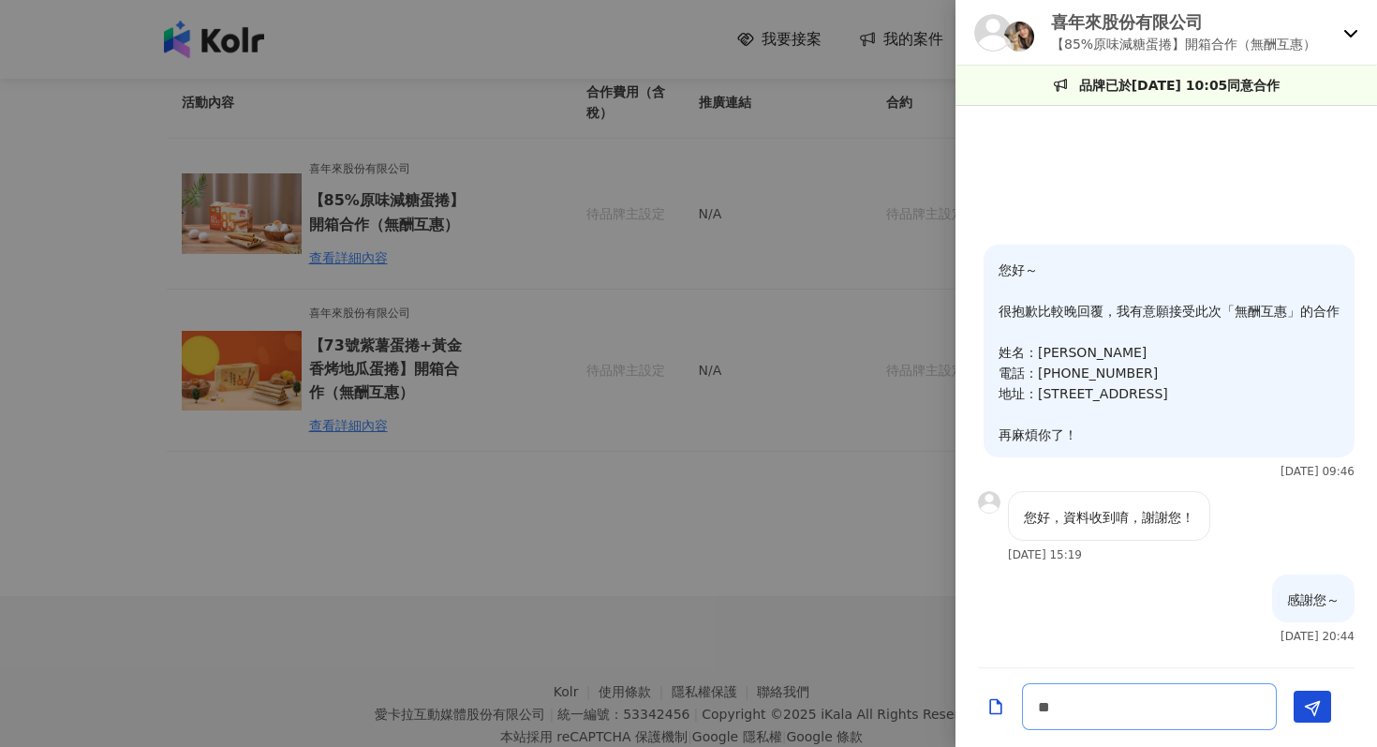
type textarea "***"
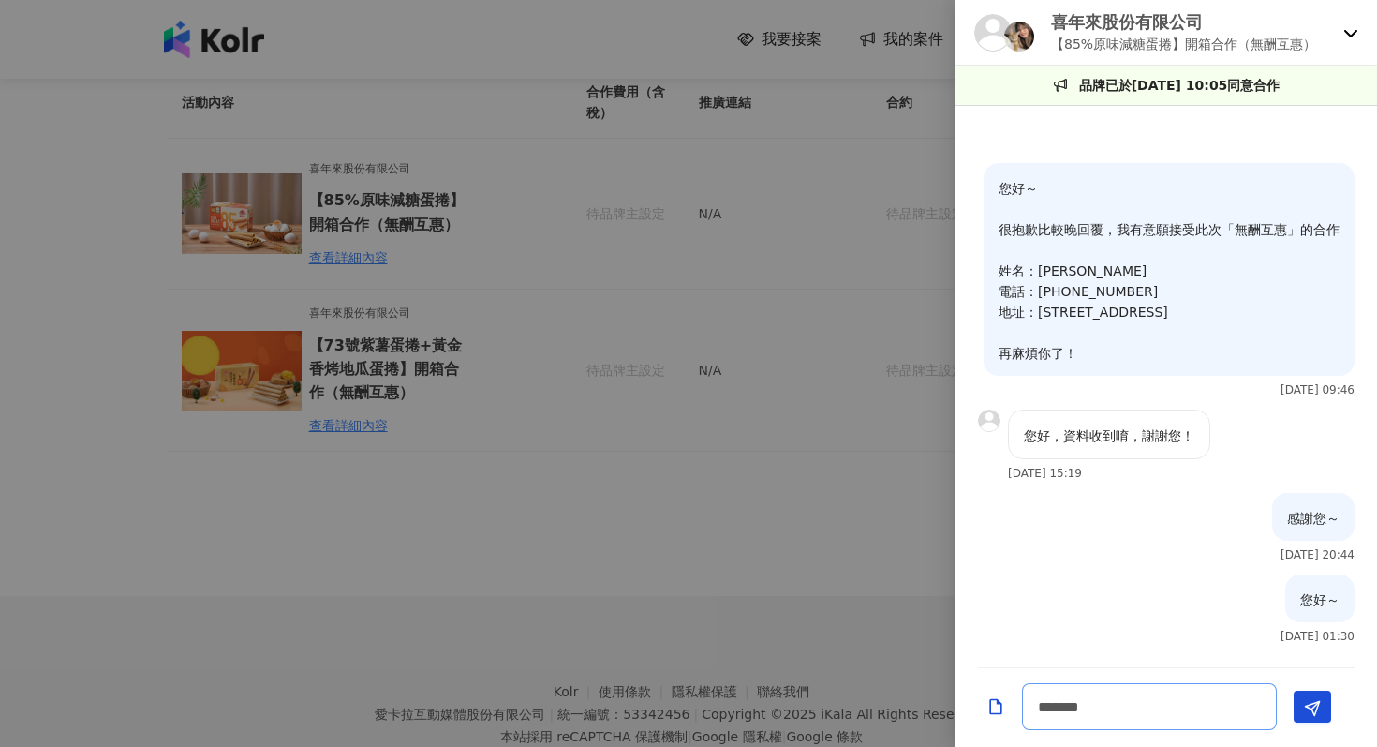
type textarea "******"
type textarea "**********"
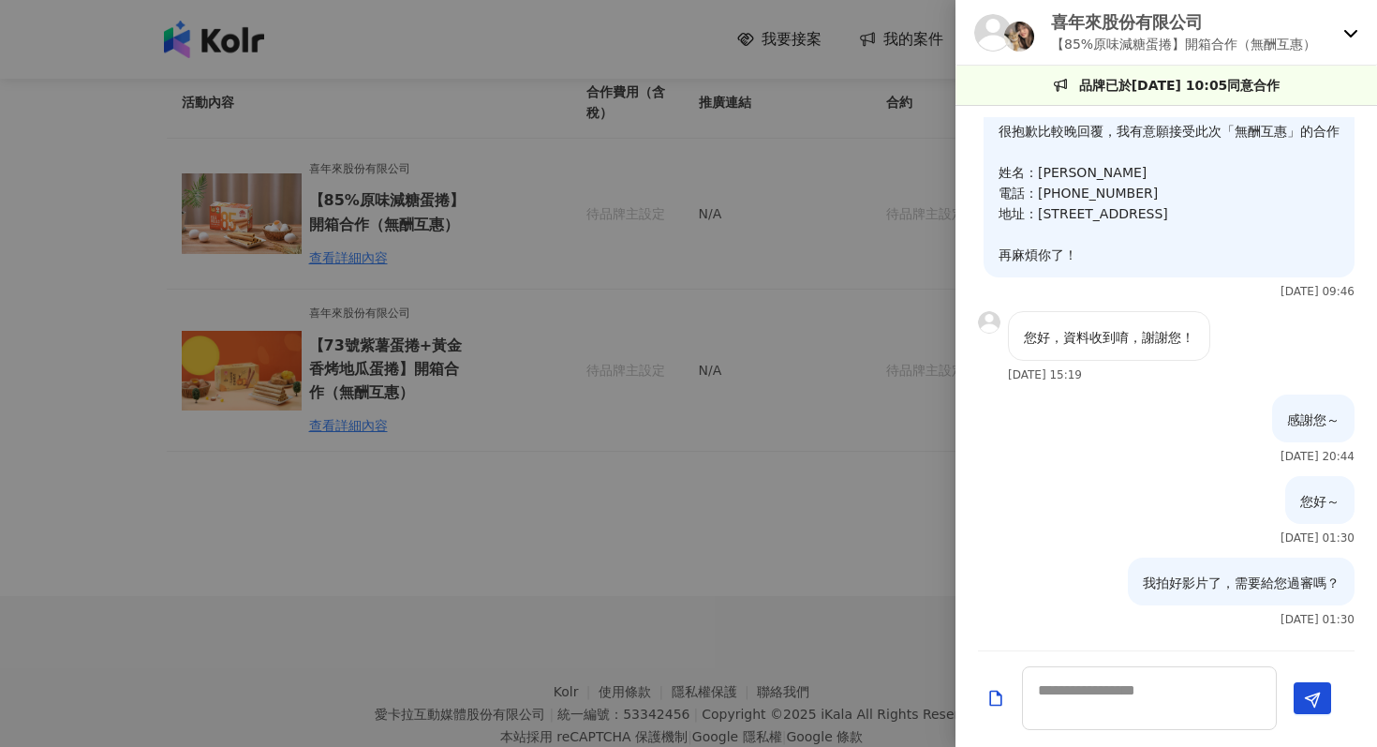
click at [989, 702] on icon "Add a file" at bounding box center [996, 698] width 19 height 19
click at [845, 333] on div at bounding box center [688, 373] width 1377 height 747
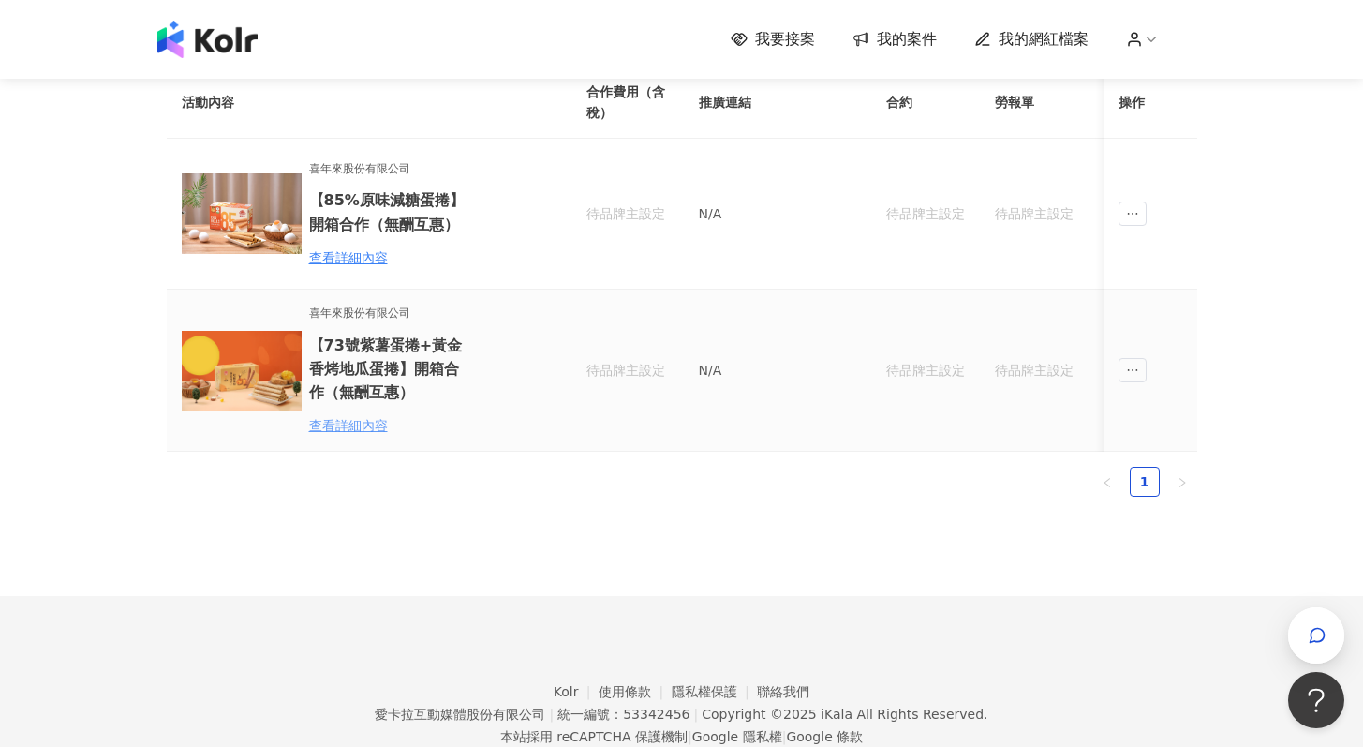
click at [346, 425] on div "查看詳細內容" at bounding box center [391, 425] width 164 height 21
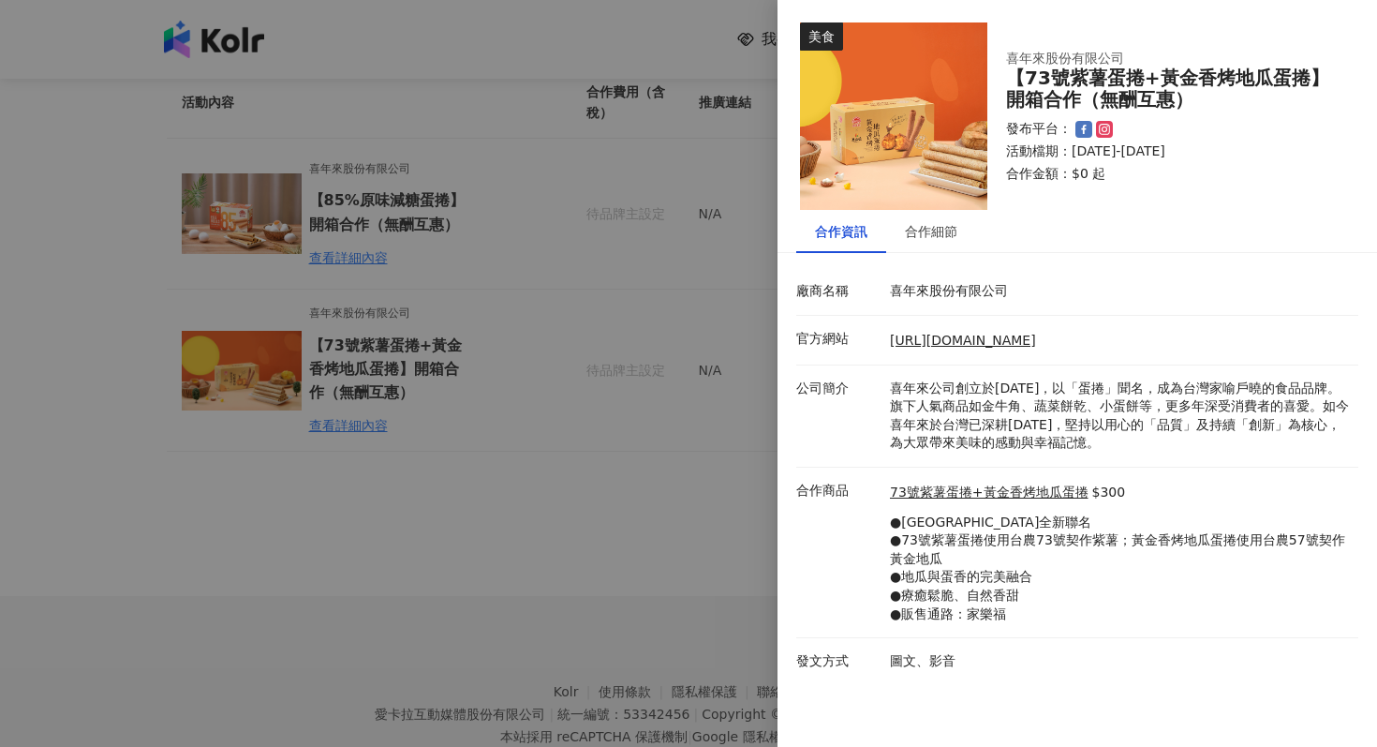
click at [630, 377] on div at bounding box center [688, 373] width 1377 height 747
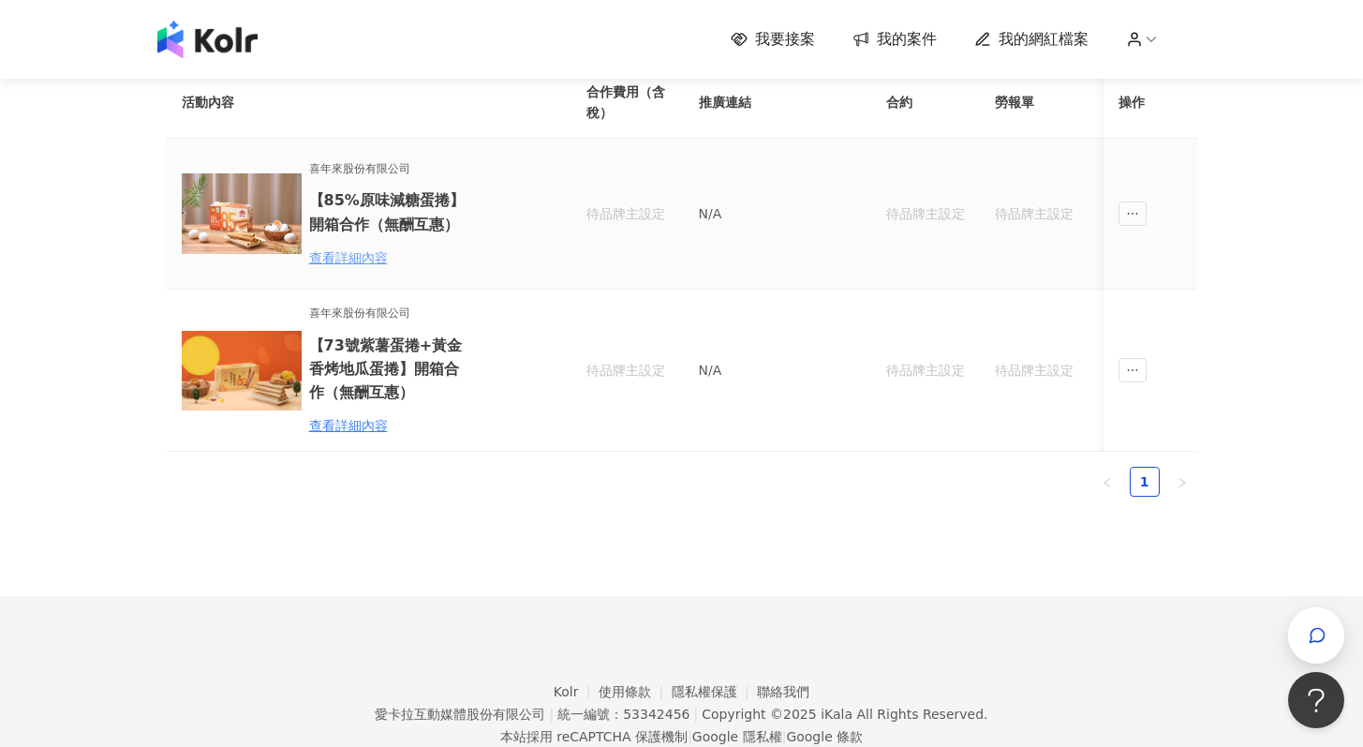
click at [349, 258] on div "查看詳細內容" at bounding box center [391, 257] width 164 height 21
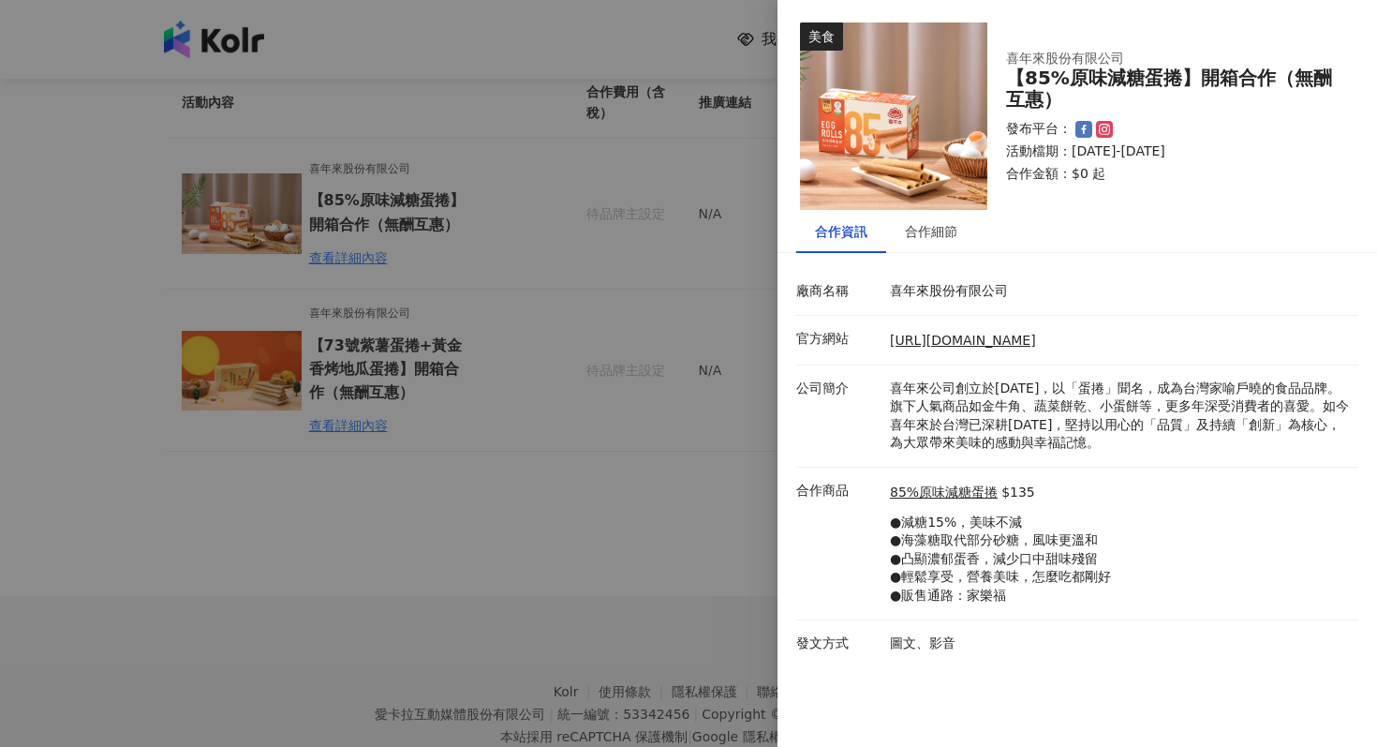
click at [525, 556] on div at bounding box center [688, 373] width 1377 height 747
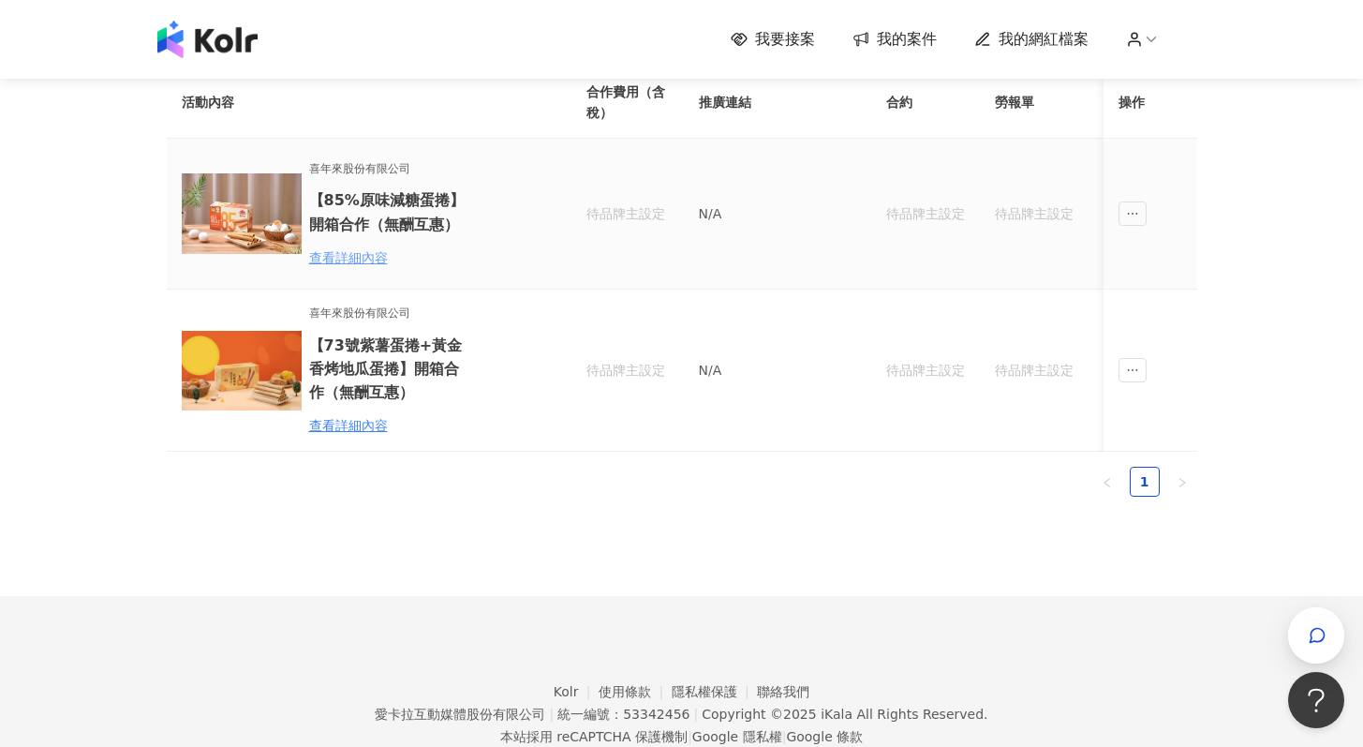
click at [360, 263] on div "查看詳細內容" at bounding box center [391, 257] width 164 height 21
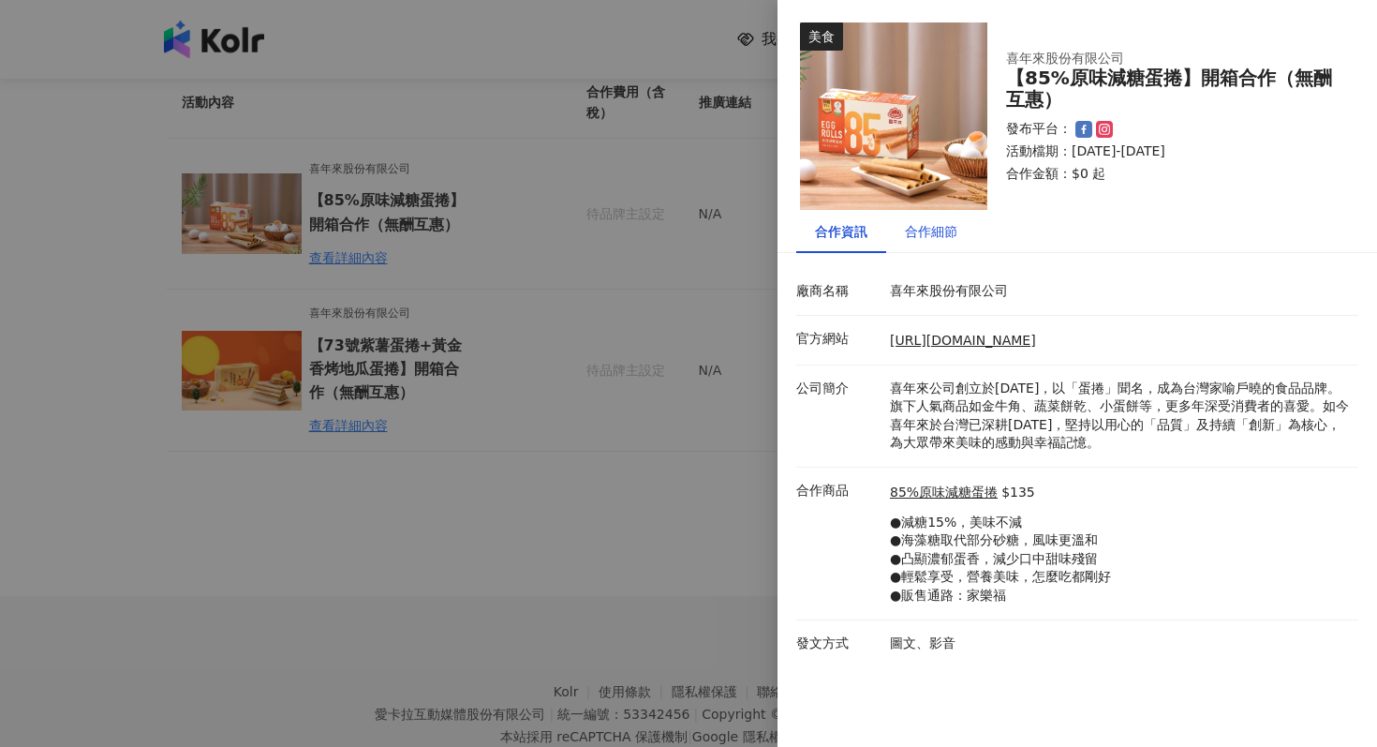
click at [939, 222] on div "合作細節" at bounding box center [931, 231] width 52 height 21
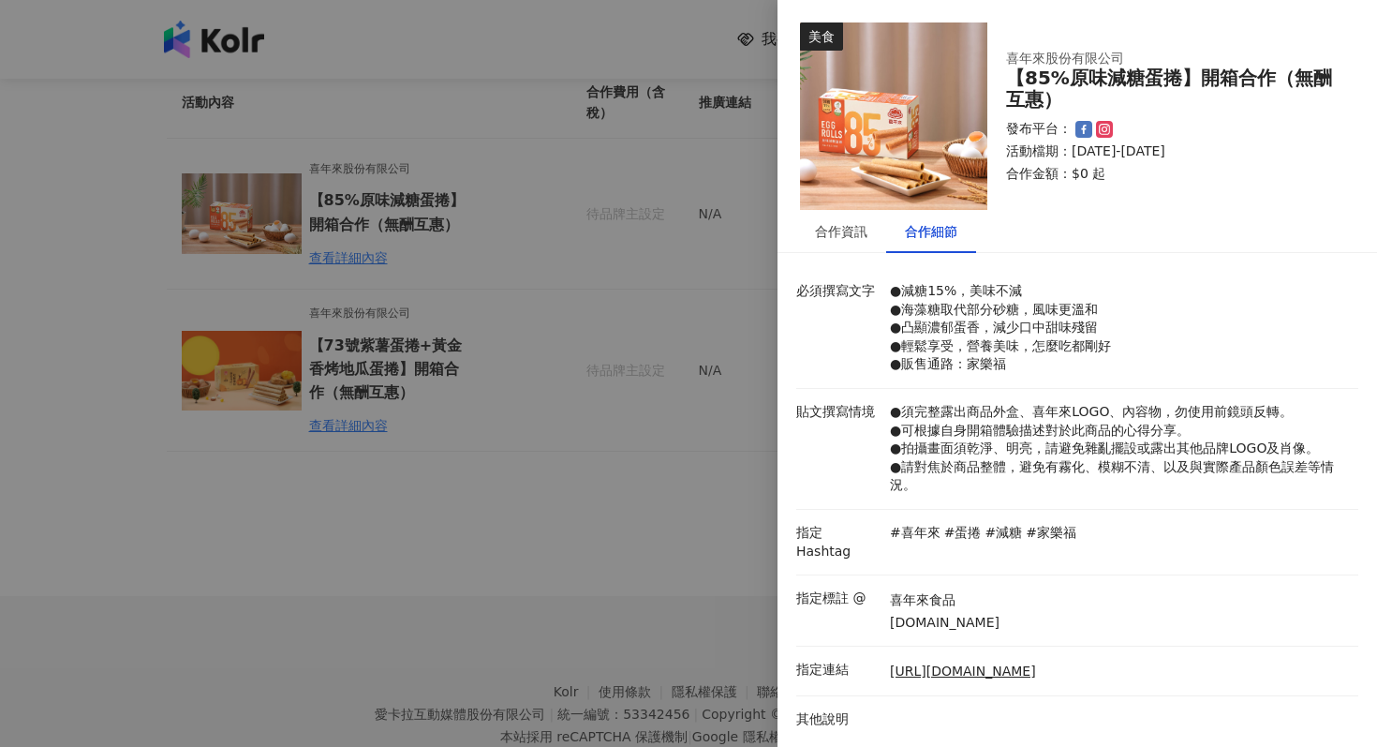
drag, startPoint x: 907, startPoint y: 282, endPoint x: 974, endPoint y: 282, distance: 66.5
click at [974, 282] on p "●減糖15%，美味不減 ●海藻糖取代部分砂糖，風味更溫和 ●凸顯濃郁蛋香，減少口中甜味殘留 ●輕鬆享受，營養美味，怎麼吃都剛好 ●販售通路：家樂福" at bounding box center [1119, 328] width 459 height 92
